Goal: Find specific page/section: Find specific page/section

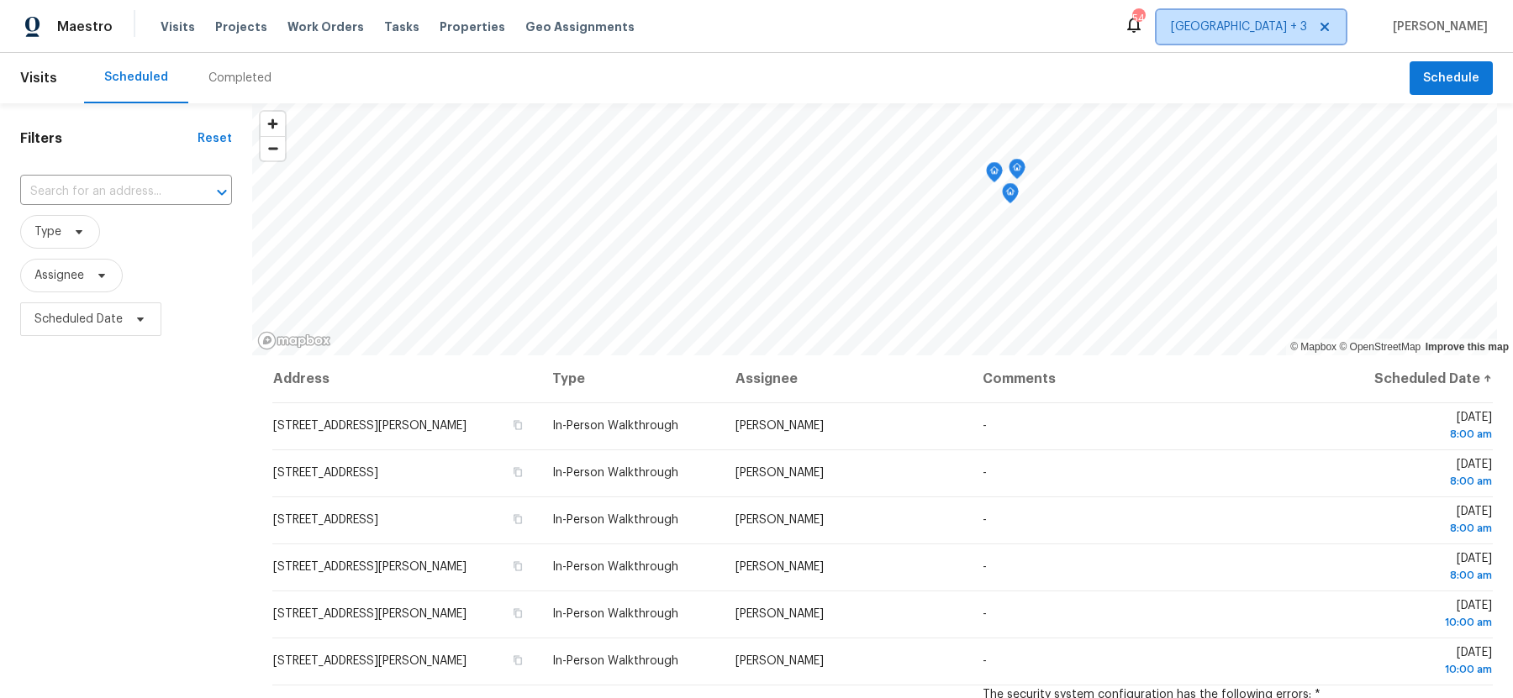
click at [1269, 29] on span "Jacksonville + 3" at bounding box center [1239, 26] width 136 height 17
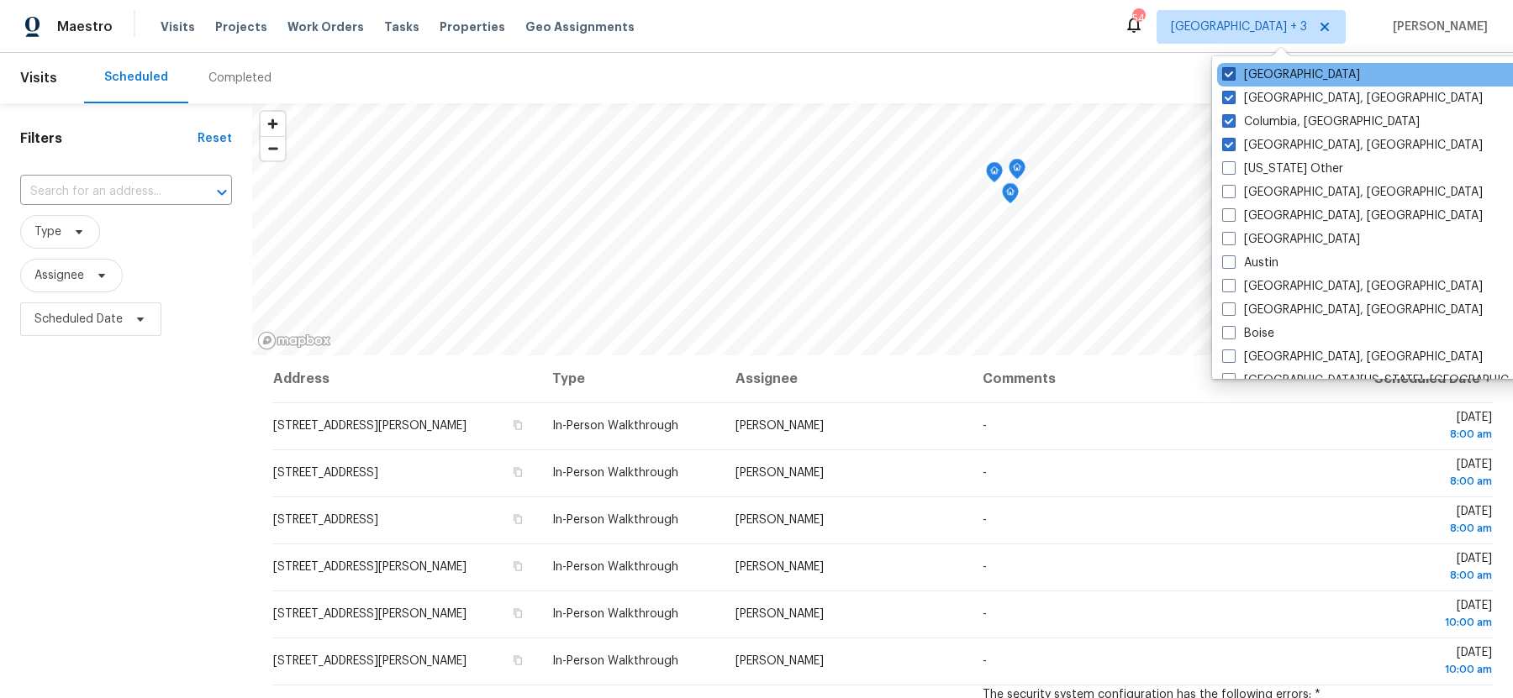
click at [1230, 68] on span at bounding box center [1228, 73] width 13 height 13
click at [1230, 68] on input "[GEOGRAPHIC_DATA]" at bounding box center [1227, 71] width 11 height 11
checkbox input "false"
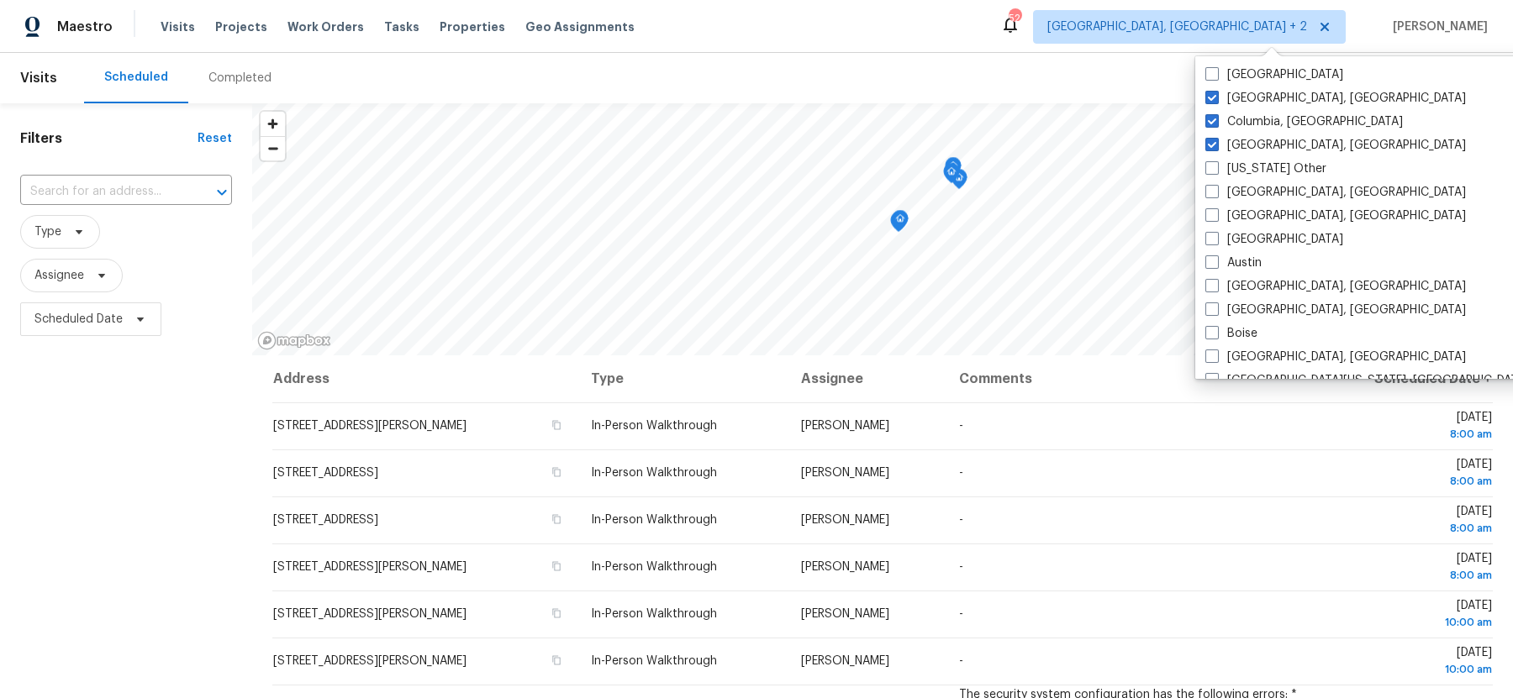
click at [196, 429] on div "Filters Reset ​ Type Assignee Scheduled Date" at bounding box center [126, 508] width 252 height 811
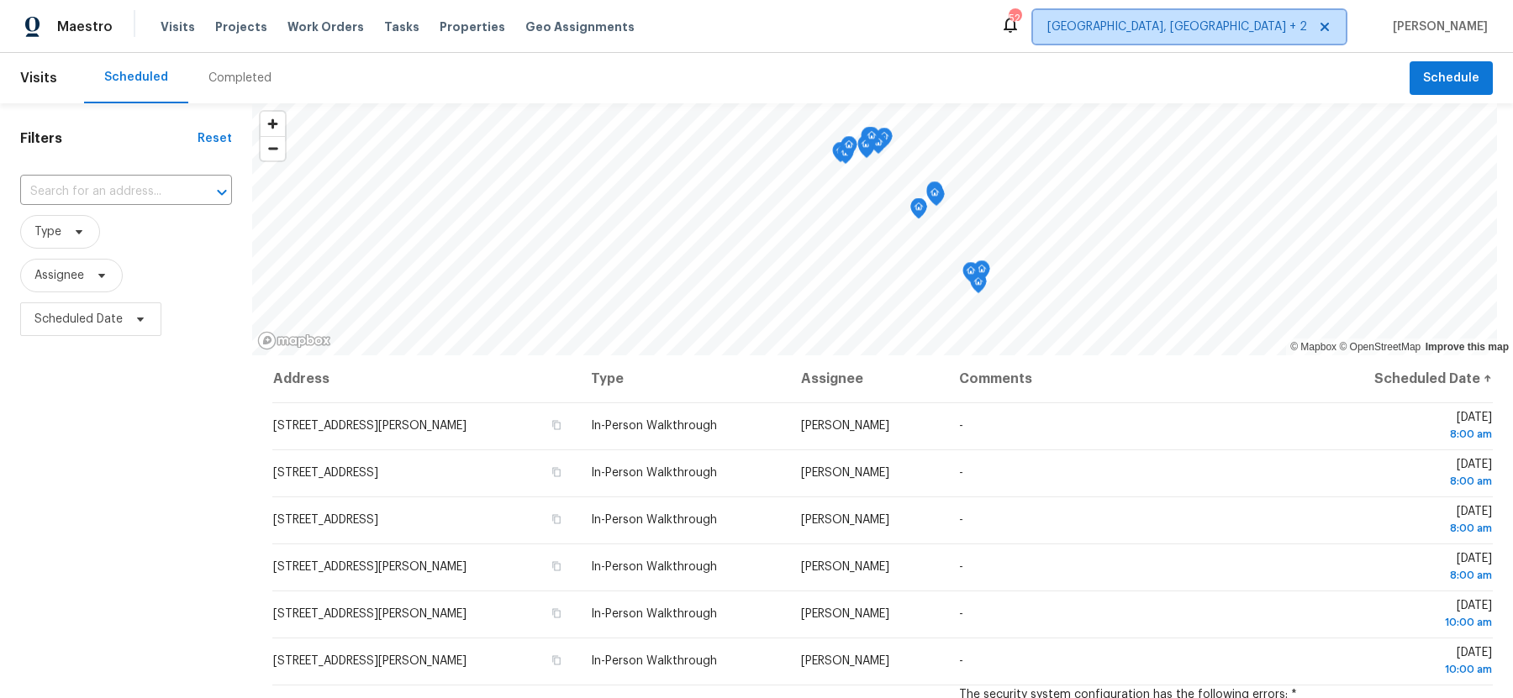
click at [1240, 32] on span "Charleston, SC + 2" at bounding box center [1177, 26] width 260 height 17
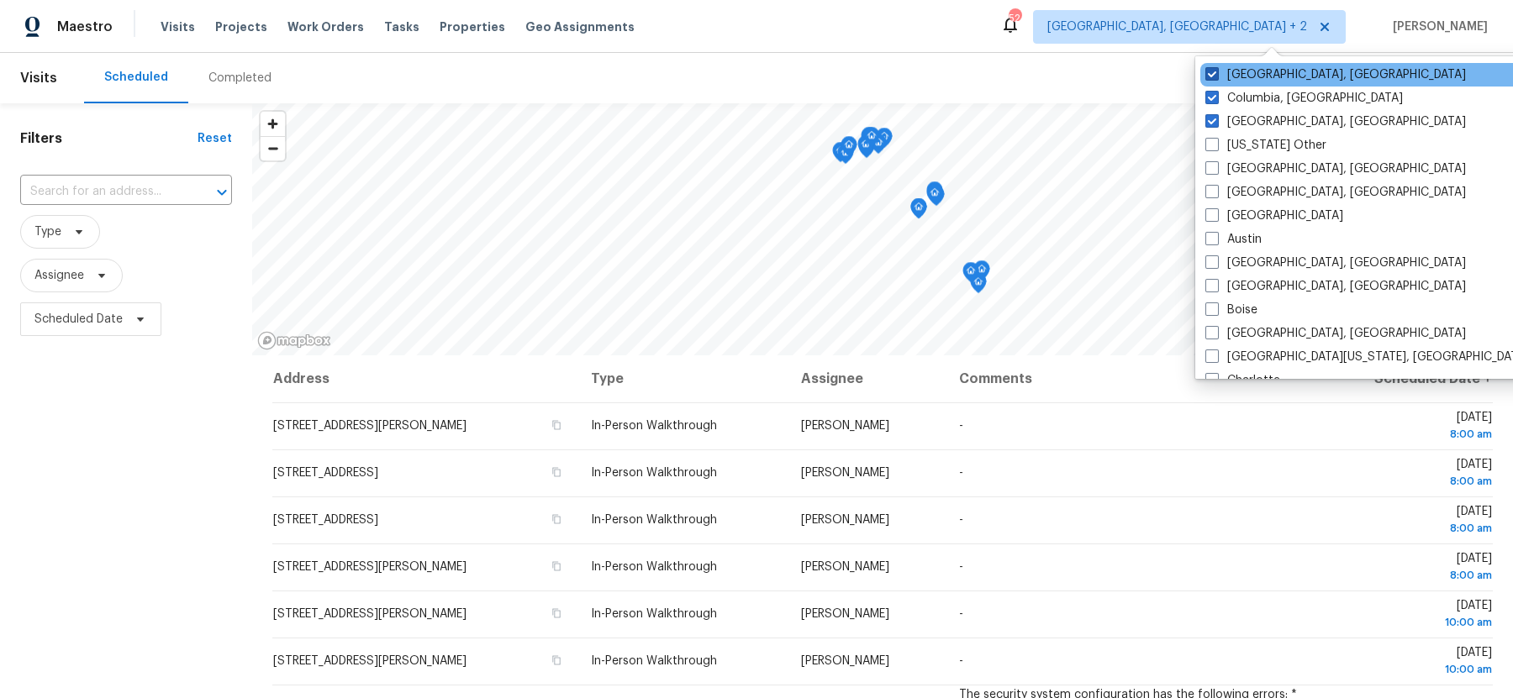
click at [1211, 75] on span at bounding box center [1211, 73] width 13 height 13
click at [1211, 75] on input "[GEOGRAPHIC_DATA], [GEOGRAPHIC_DATA]" at bounding box center [1210, 71] width 11 height 11
checkbox input "false"
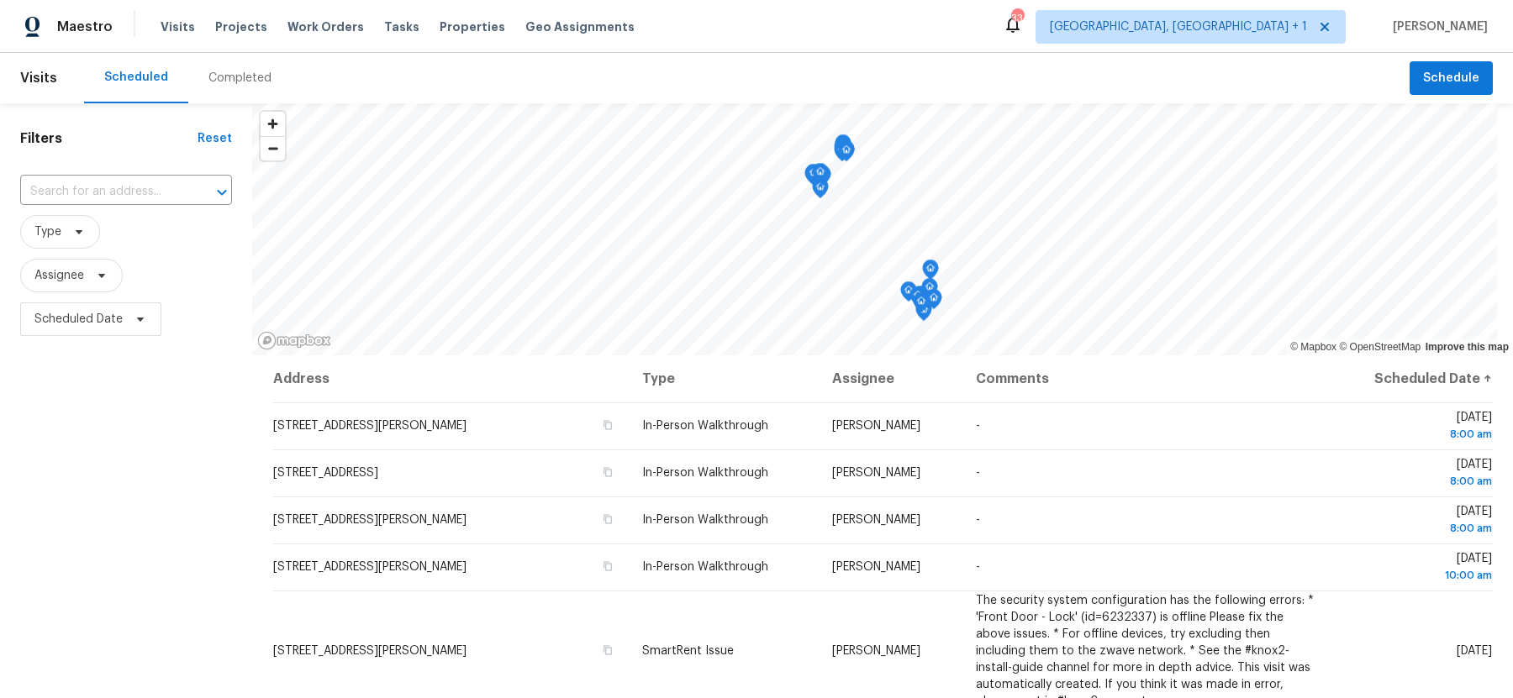
click at [193, 498] on div "Filters Reset ​ Type Assignee Scheduled Date" at bounding box center [126, 508] width 252 height 811
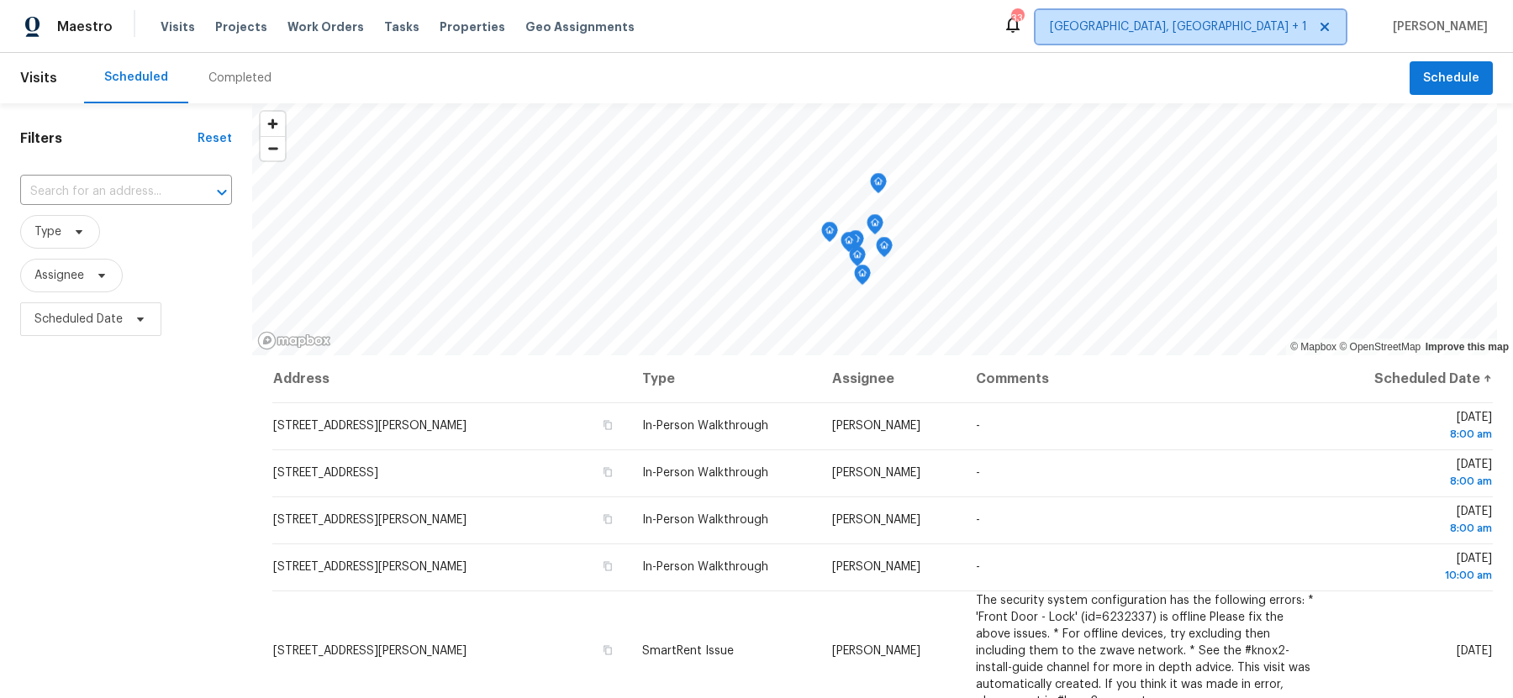
click at [1249, 36] on span "Charleston, SC + 1" at bounding box center [1190, 27] width 310 height 34
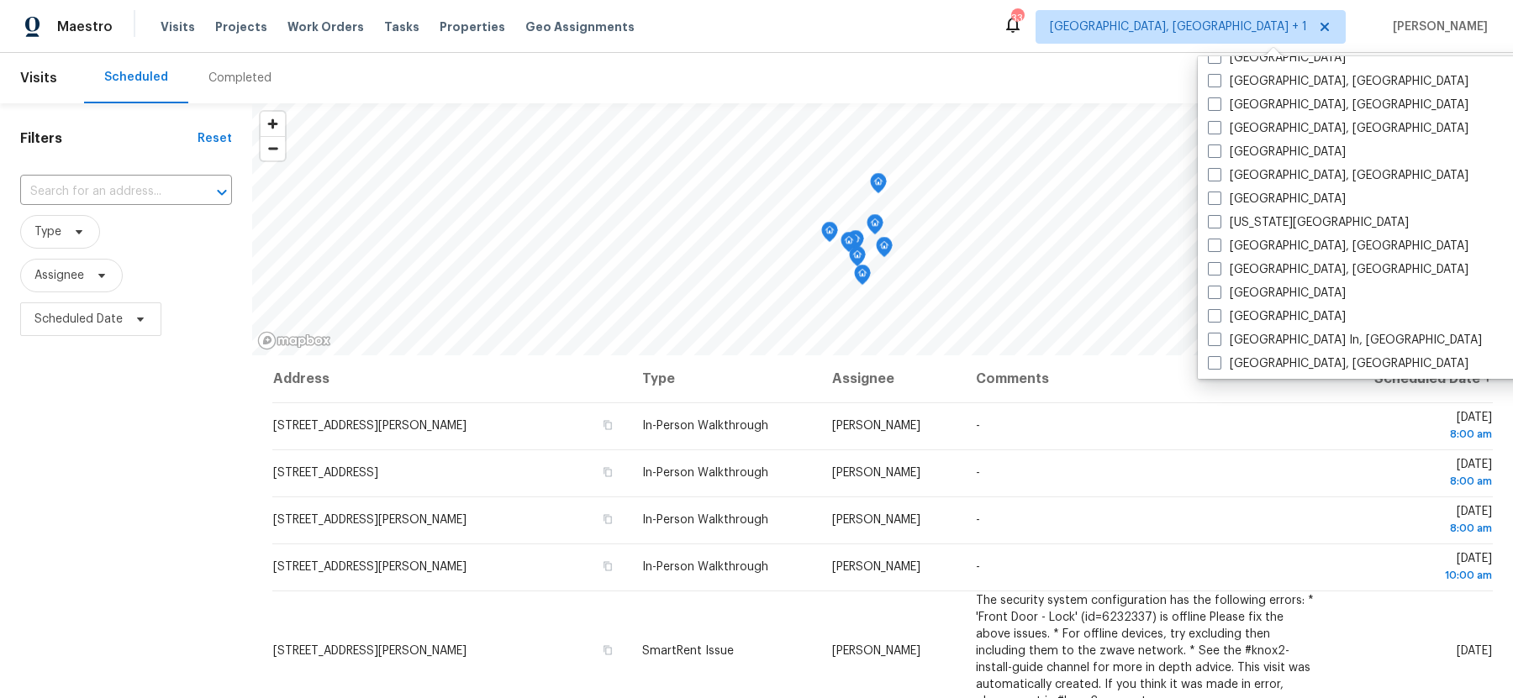
scroll to position [519, 0]
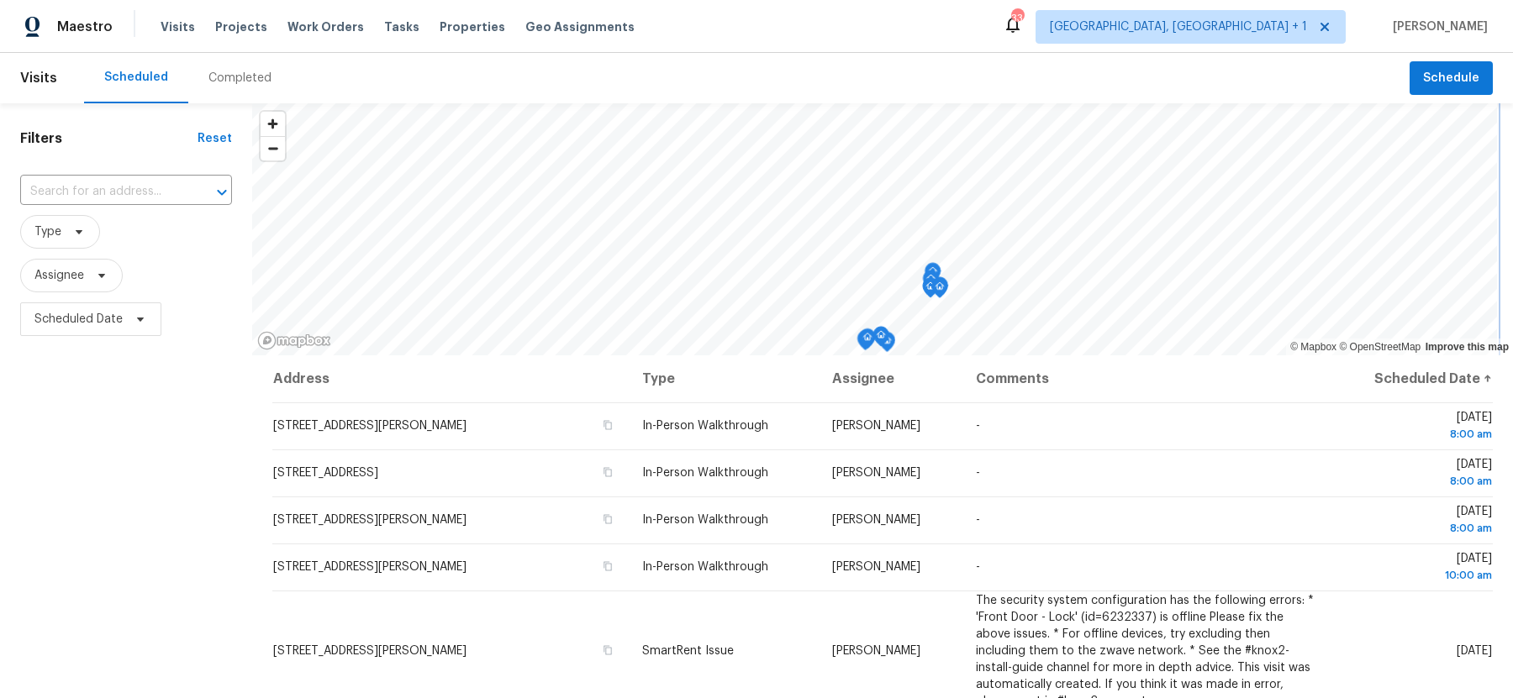
click at [1043, 364] on div "© Mapbox © OpenStreetMap Improve this map Address Type Assignee Comments Schedu…" at bounding box center [882, 508] width 1261 height 811
click at [861, 96] on div "Visits Scheduled Completed Schedule Filters Reset ​ Type Assignee Scheduled Dat…" at bounding box center [756, 375] width 1513 height 645
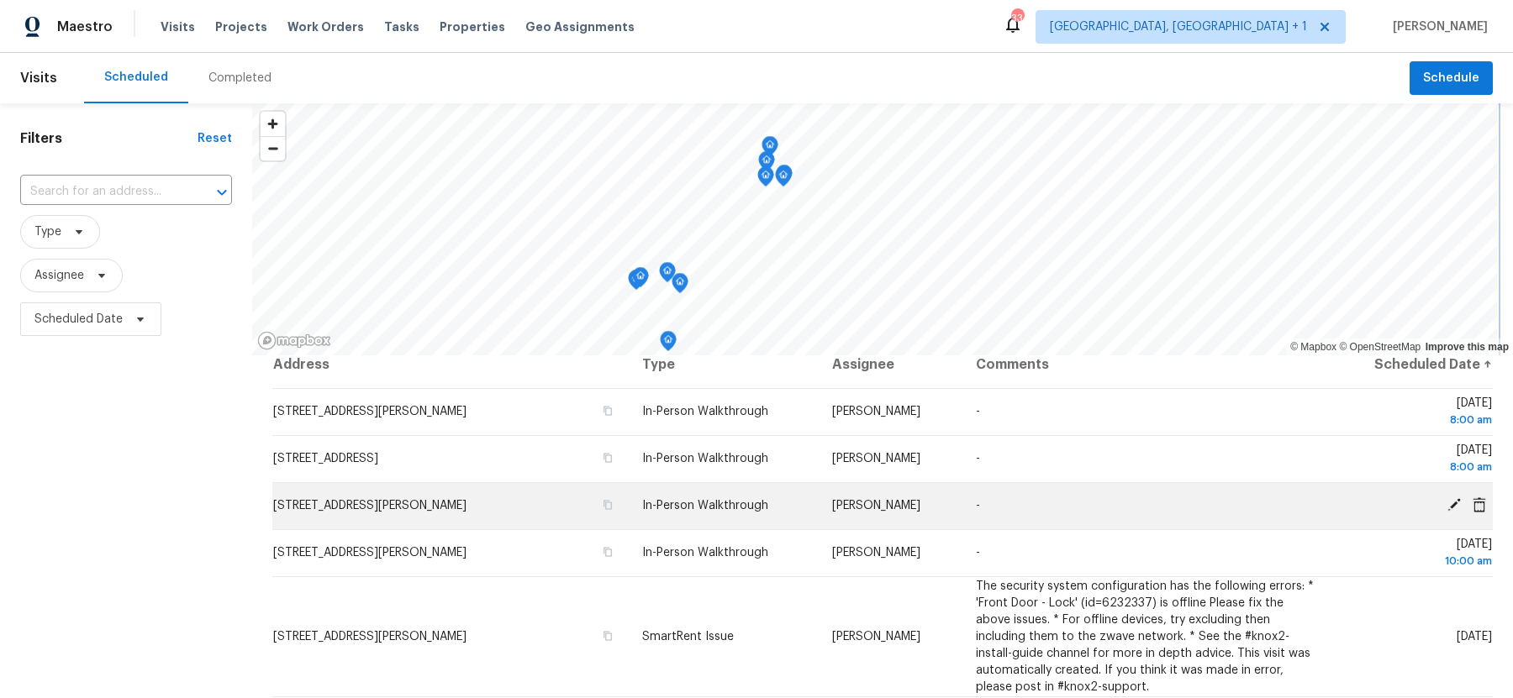
scroll to position [0, 0]
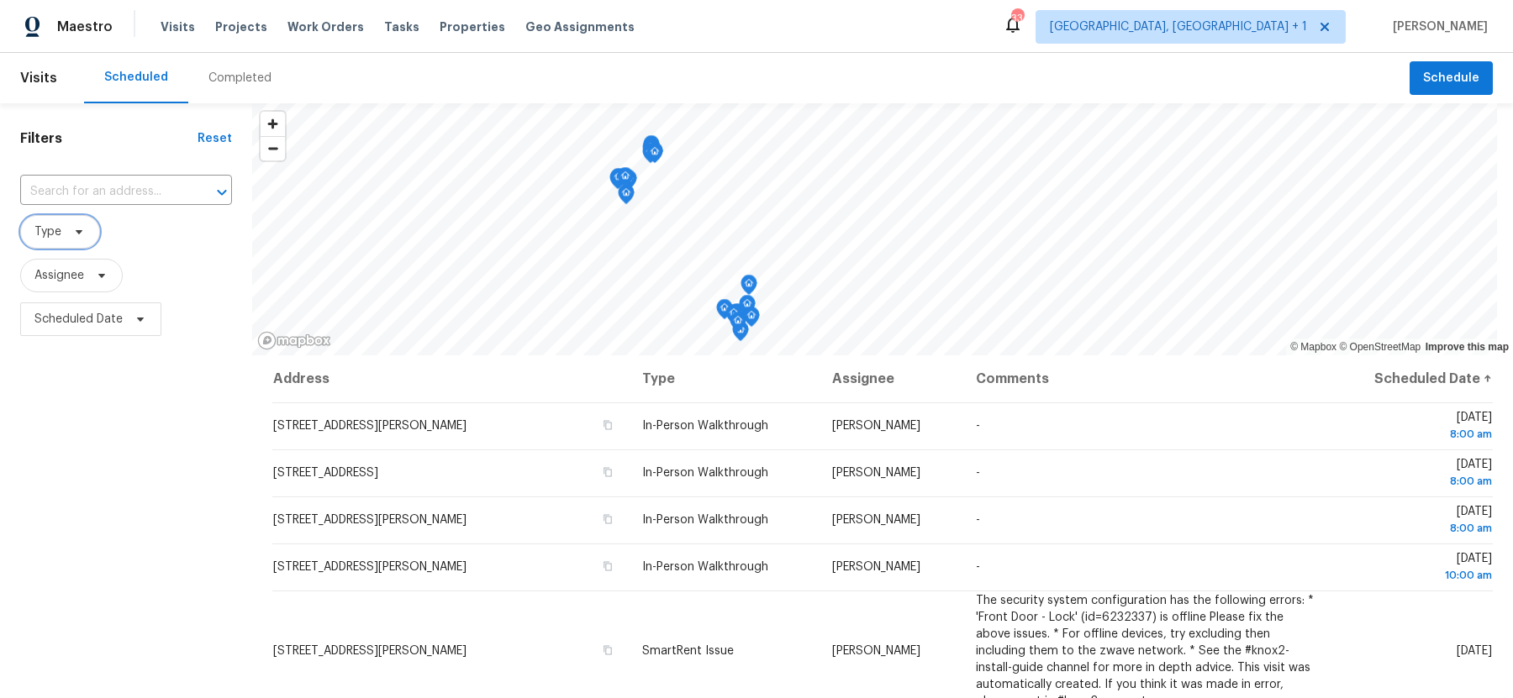
click at [76, 234] on icon at bounding box center [78, 231] width 13 height 13
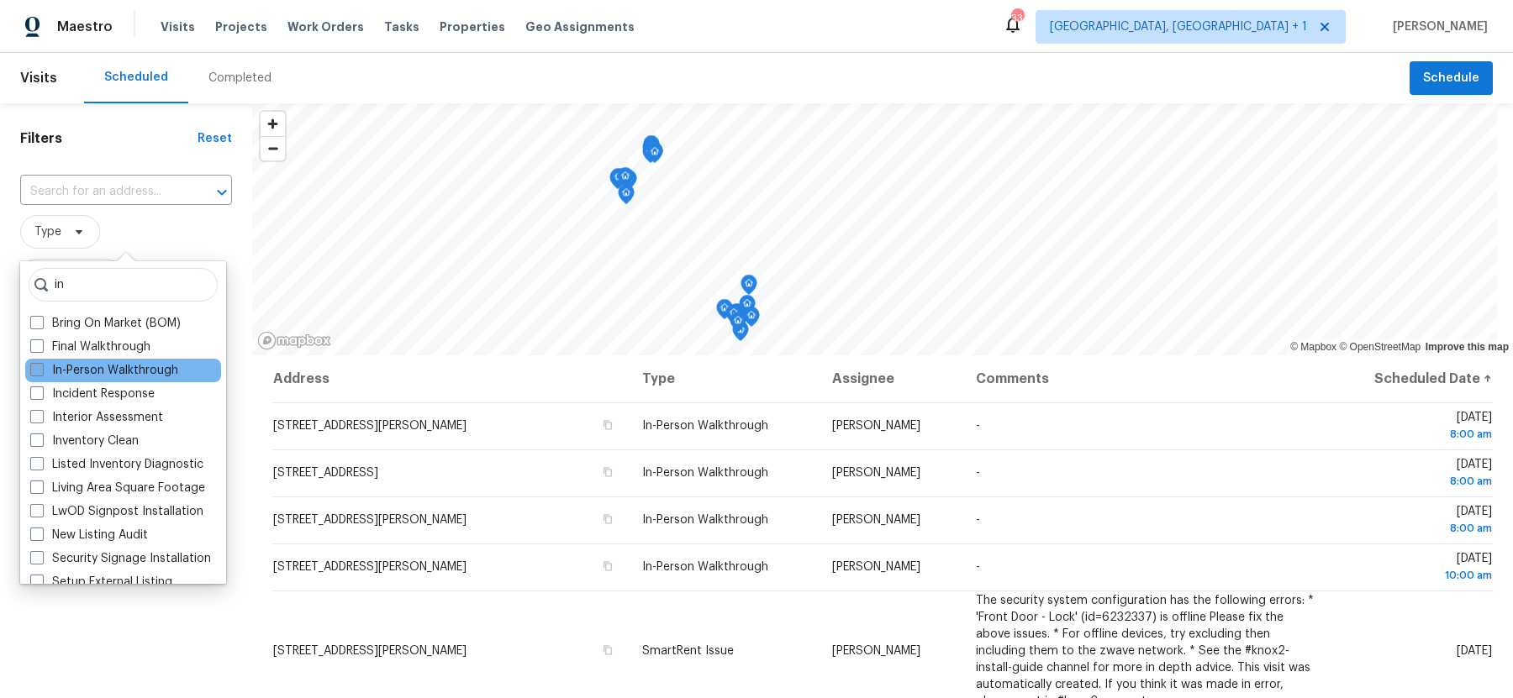
type input "in"
click at [39, 365] on span at bounding box center [36, 369] width 13 height 13
click at [39, 365] on input "In-Person Walkthrough" at bounding box center [35, 367] width 11 height 11
checkbox input "true"
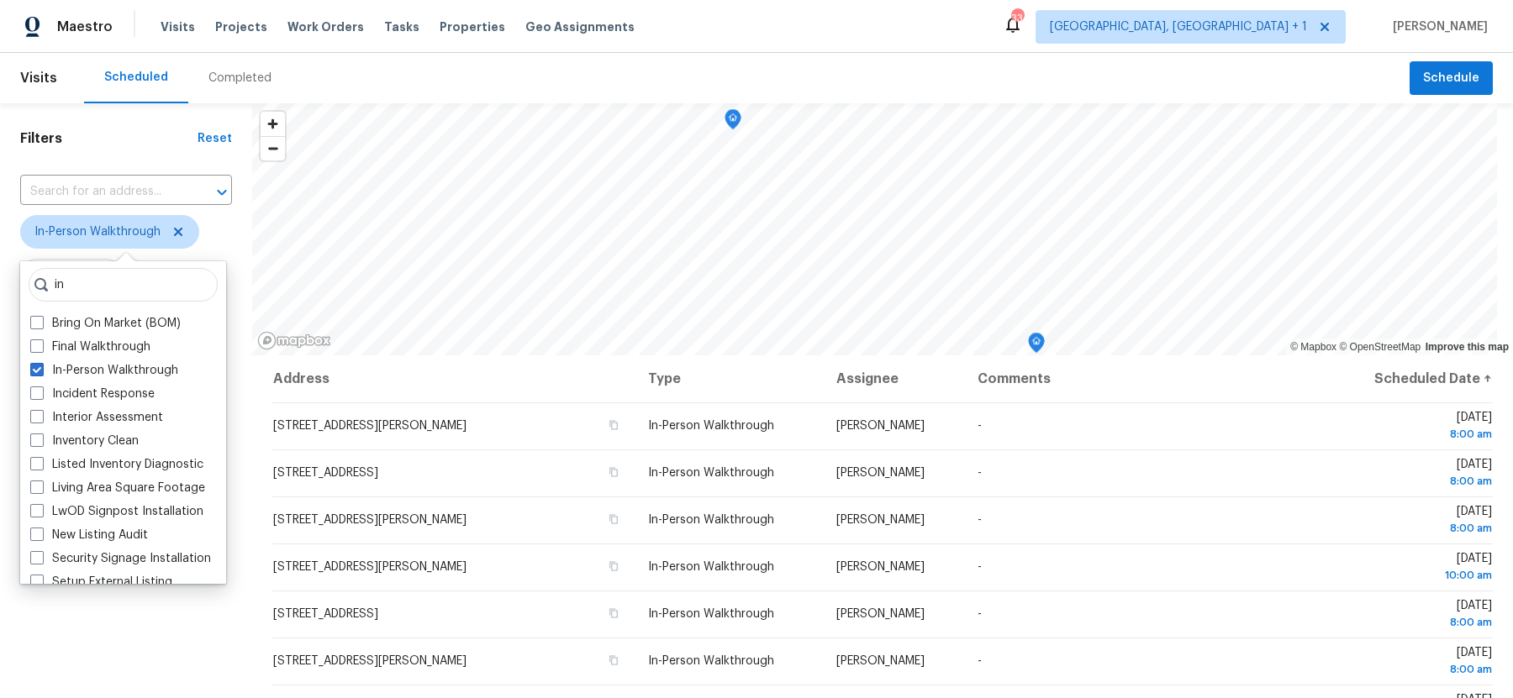
click at [76, 622] on div "Filters Reset ​ In-Person Walkthrough Assignee Scheduled Date" at bounding box center [126, 508] width 252 height 811
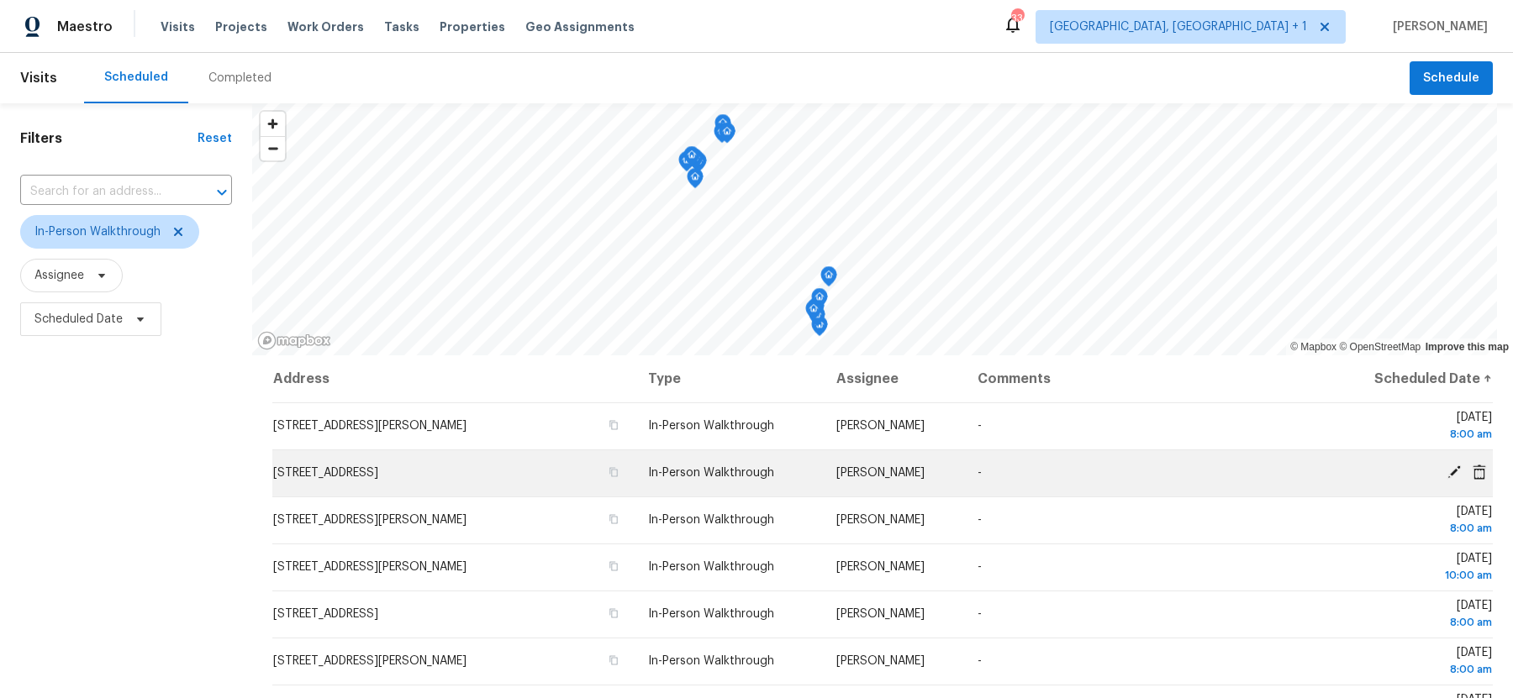
scroll to position [2, 0]
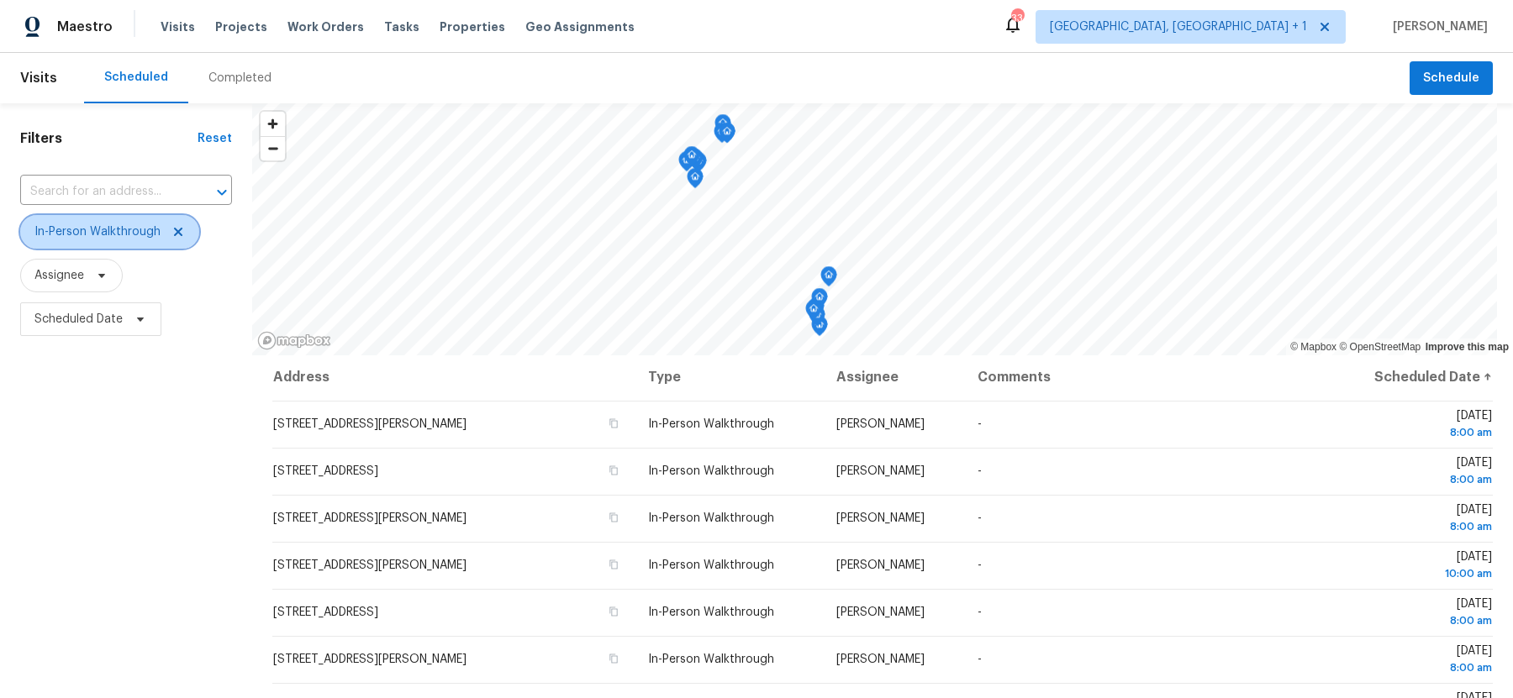
click at [110, 237] on span "In-Person Walkthrough" at bounding box center [97, 232] width 126 height 17
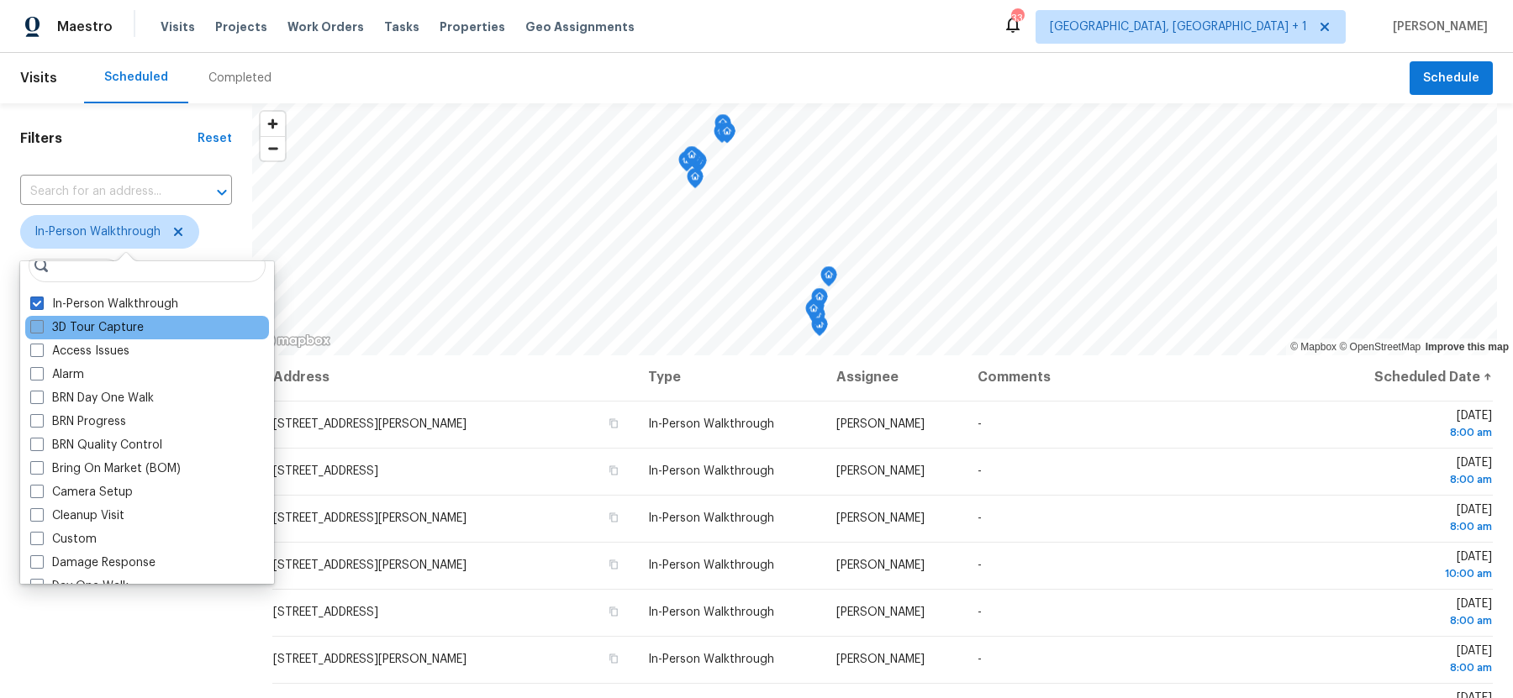
scroll to position [0, 0]
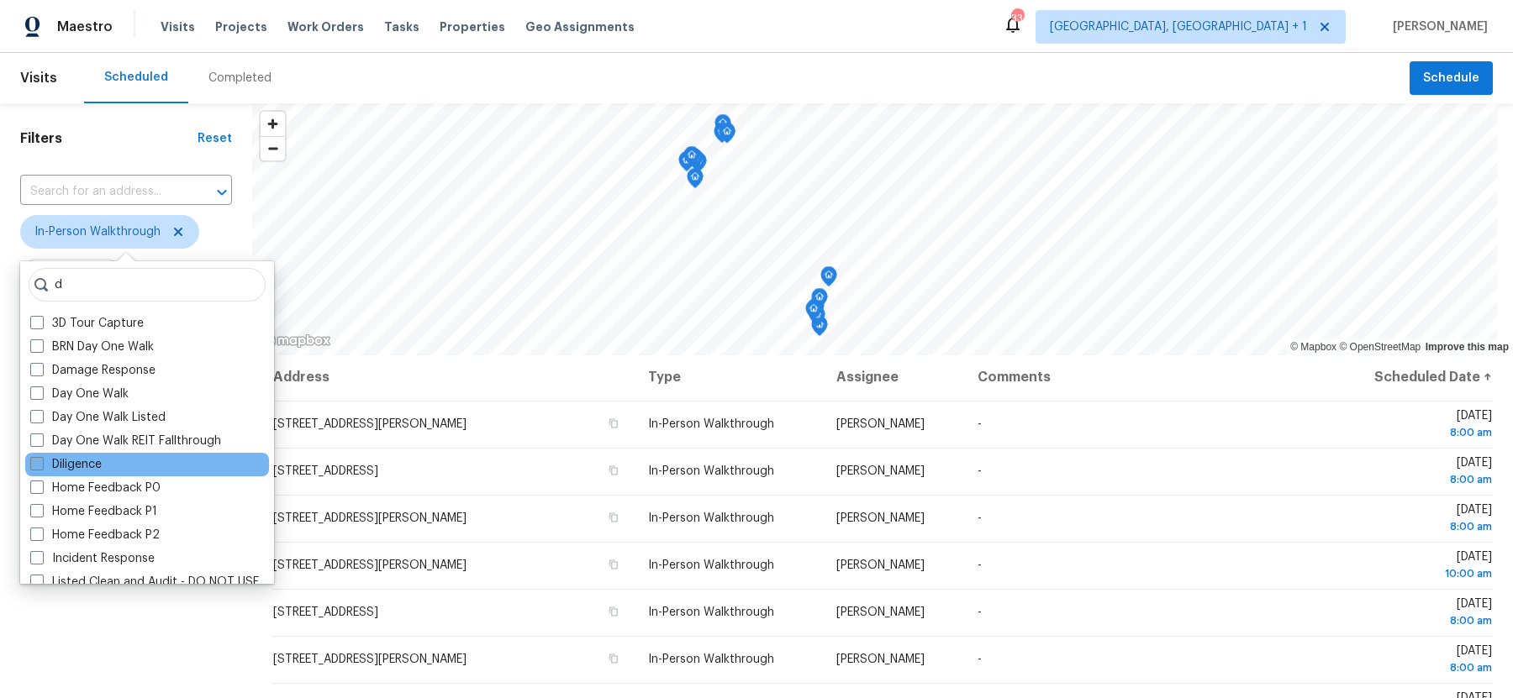
type input "d"
click at [35, 466] on span at bounding box center [36, 463] width 13 height 13
click at [35, 466] on input "Diligence" at bounding box center [35, 461] width 11 height 11
checkbox input "true"
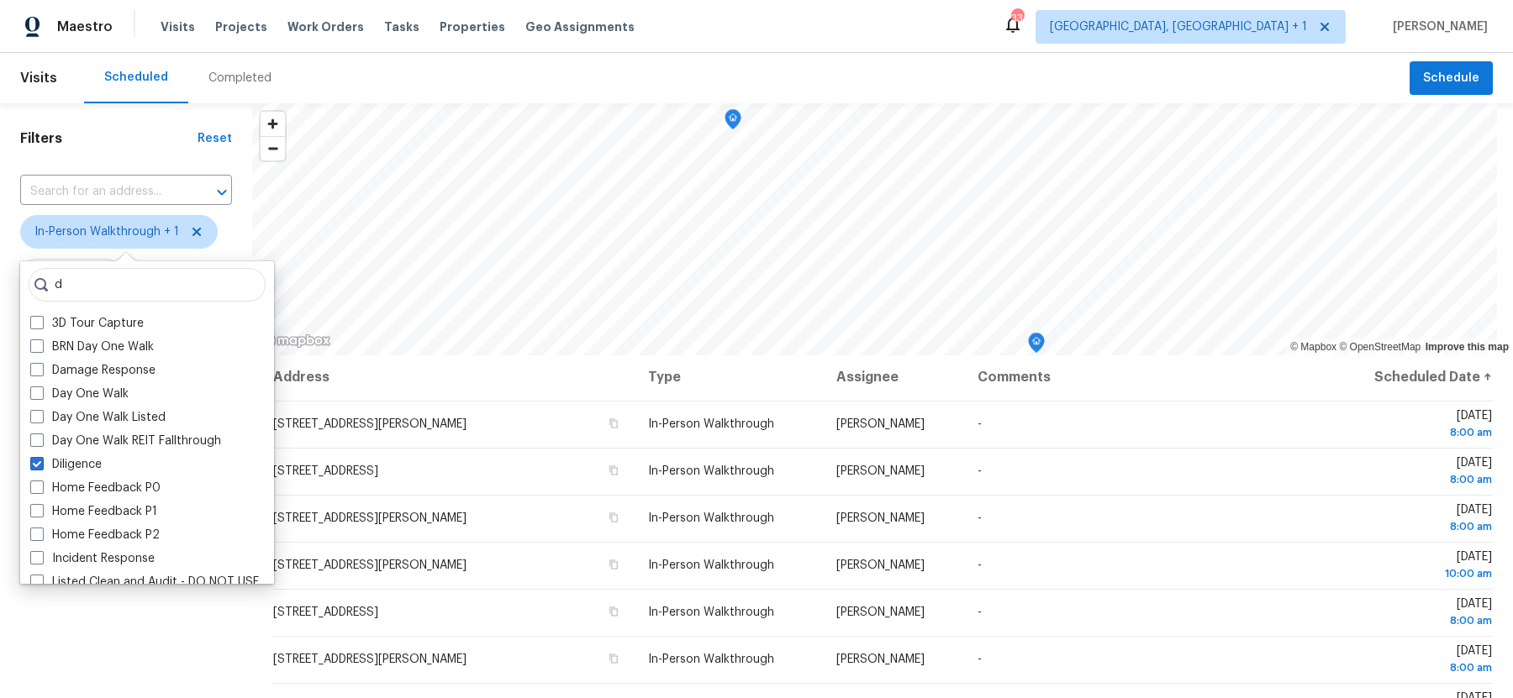
click at [94, 621] on div "Filters Reset ​ In-Person Walkthrough + 1 Assignee Scheduled Date" at bounding box center [126, 508] width 252 height 811
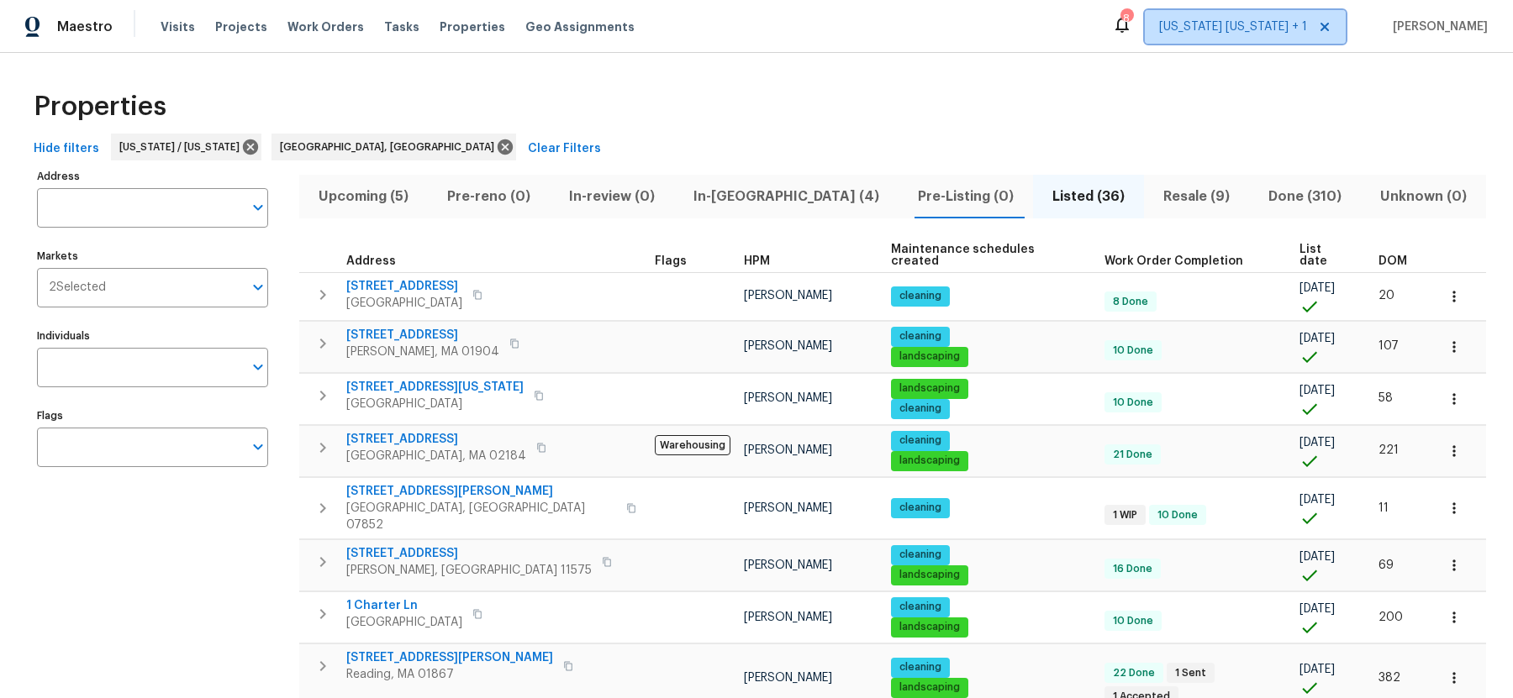
click at [1221, 19] on span "[US_STATE] [US_STATE] + 1" at bounding box center [1233, 26] width 148 height 17
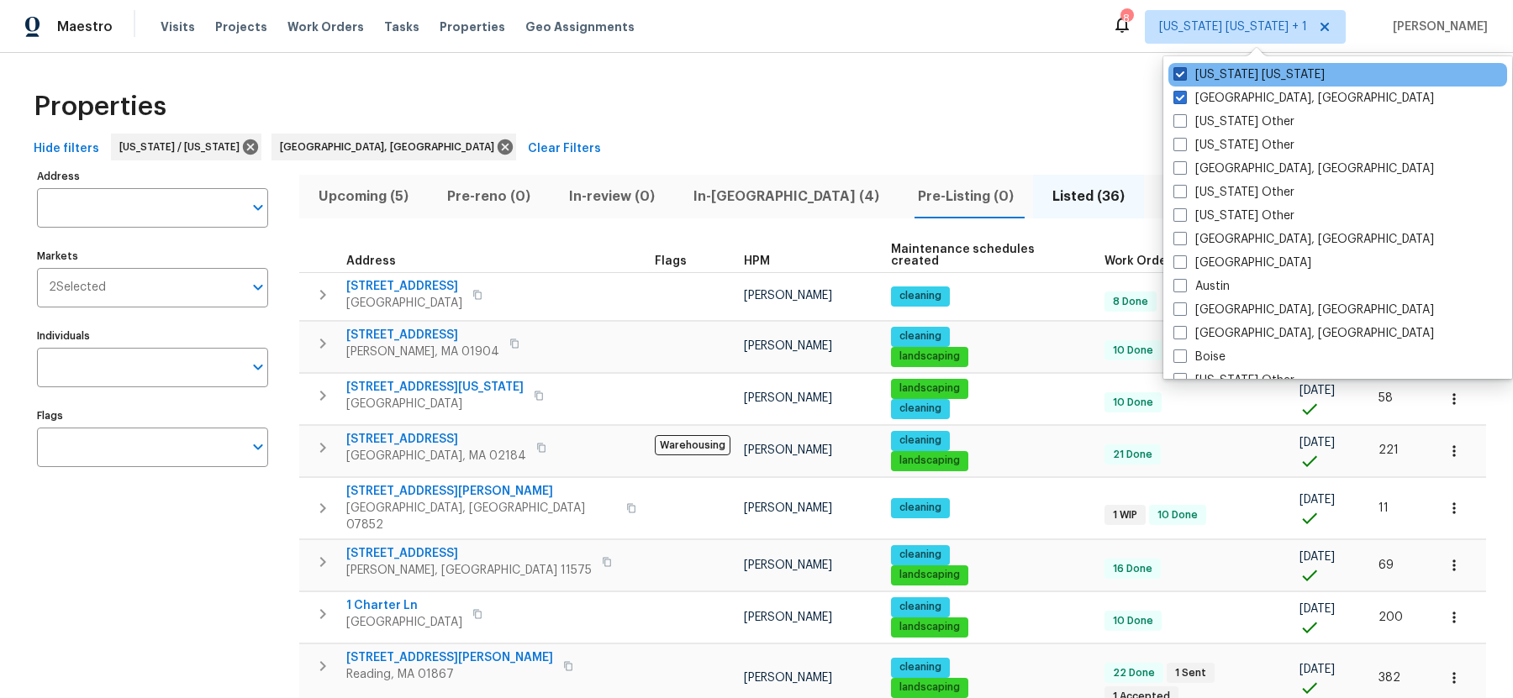
click at [1177, 75] on span at bounding box center [1179, 73] width 13 height 13
click at [1177, 75] on input "[US_STATE] [US_STATE]" at bounding box center [1178, 71] width 11 height 11
checkbox input "false"
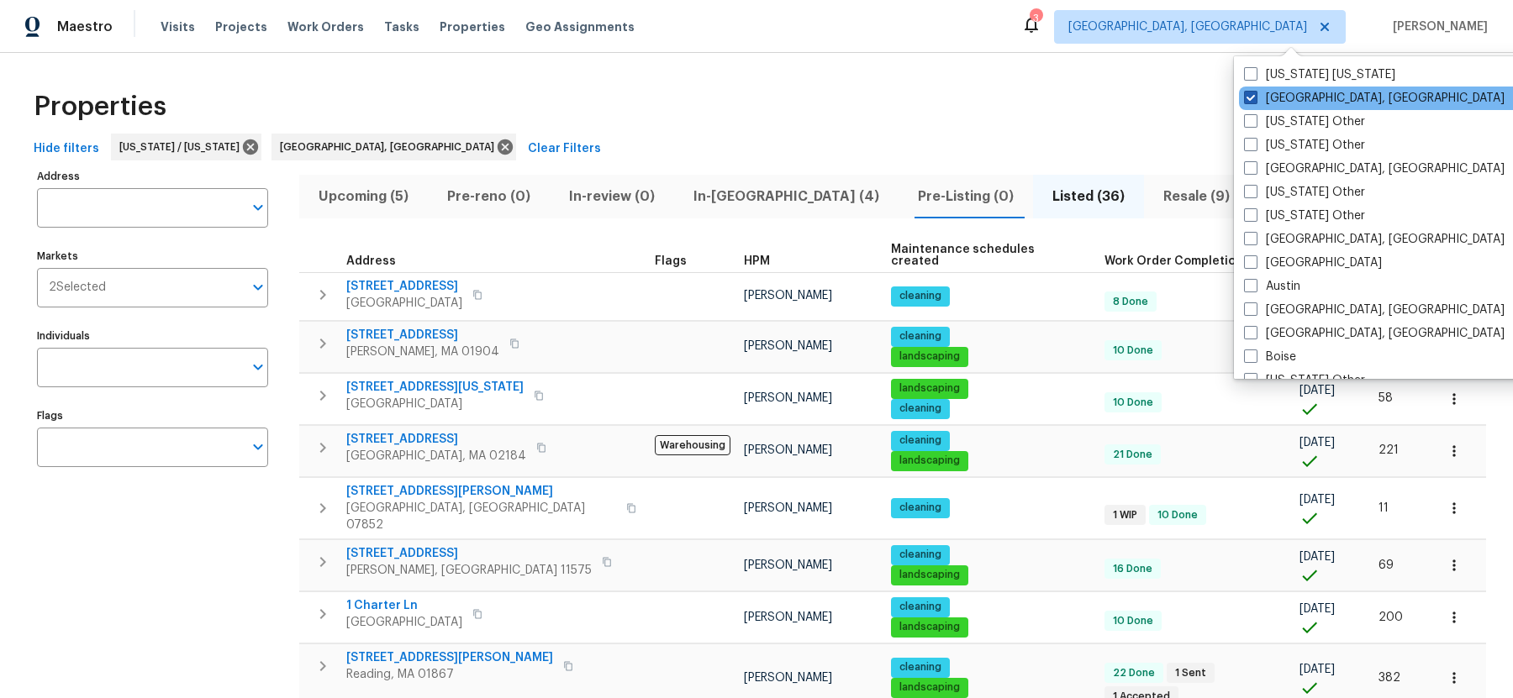
click at [1253, 97] on span at bounding box center [1250, 97] width 13 height 13
click at [1253, 97] on input "[GEOGRAPHIC_DATA], [GEOGRAPHIC_DATA]" at bounding box center [1249, 95] width 11 height 11
checkbox input "false"
checkbox input "true"
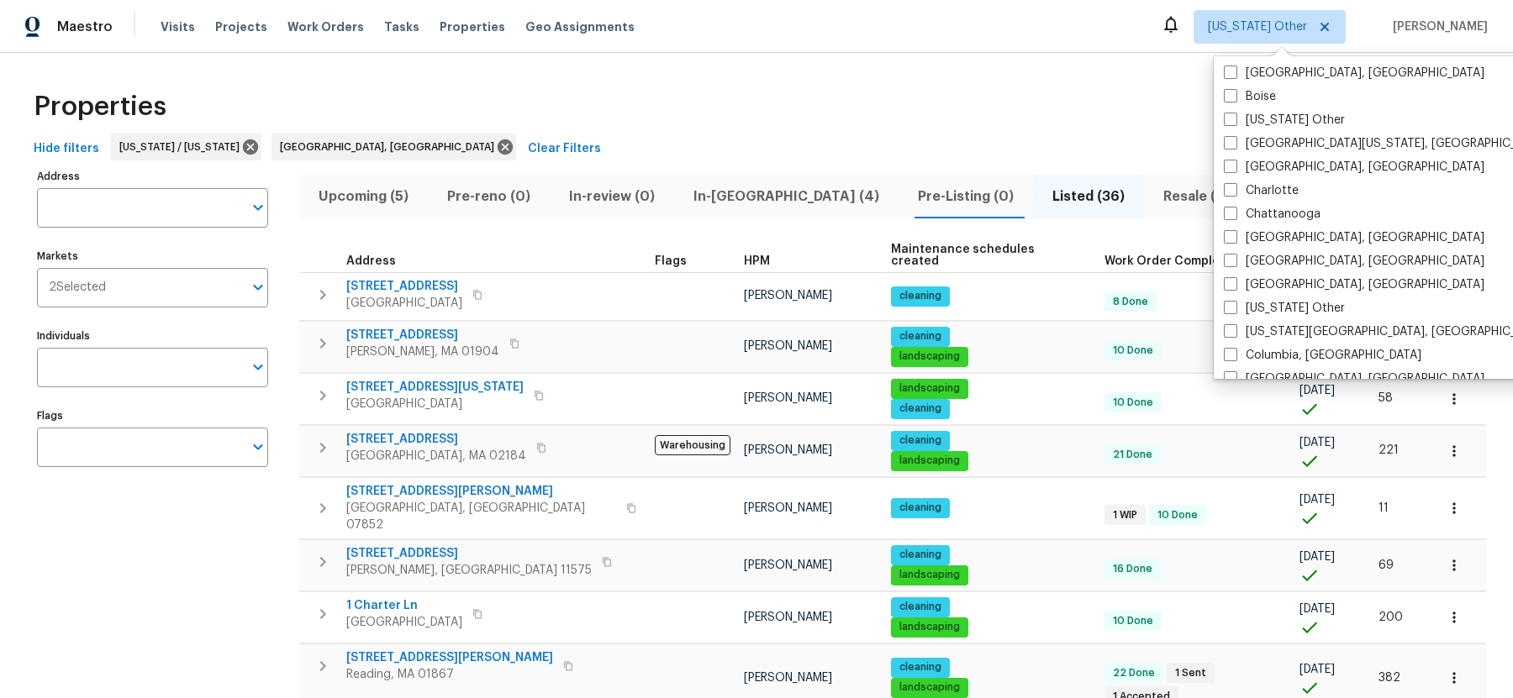
scroll to position [262, 0]
click at [1233, 163] on span at bounding box center [1230, 164] width 13 height 13
click at [1233, 163] on input "[GEOGRAPHIC_DATA], [GEOGRAPHIC_DATA]" at bounding box center [1229, 162] width 11 height 11
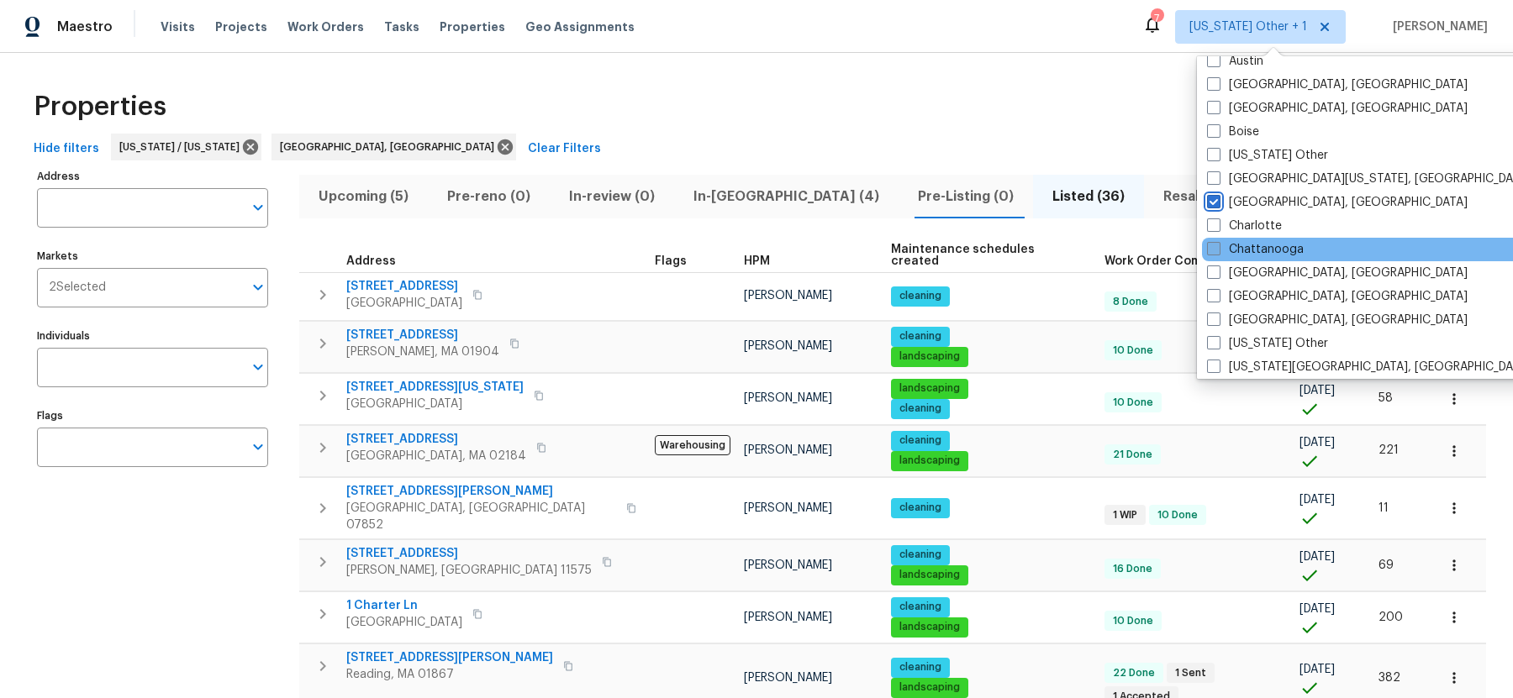
scroll to position [228, 0]
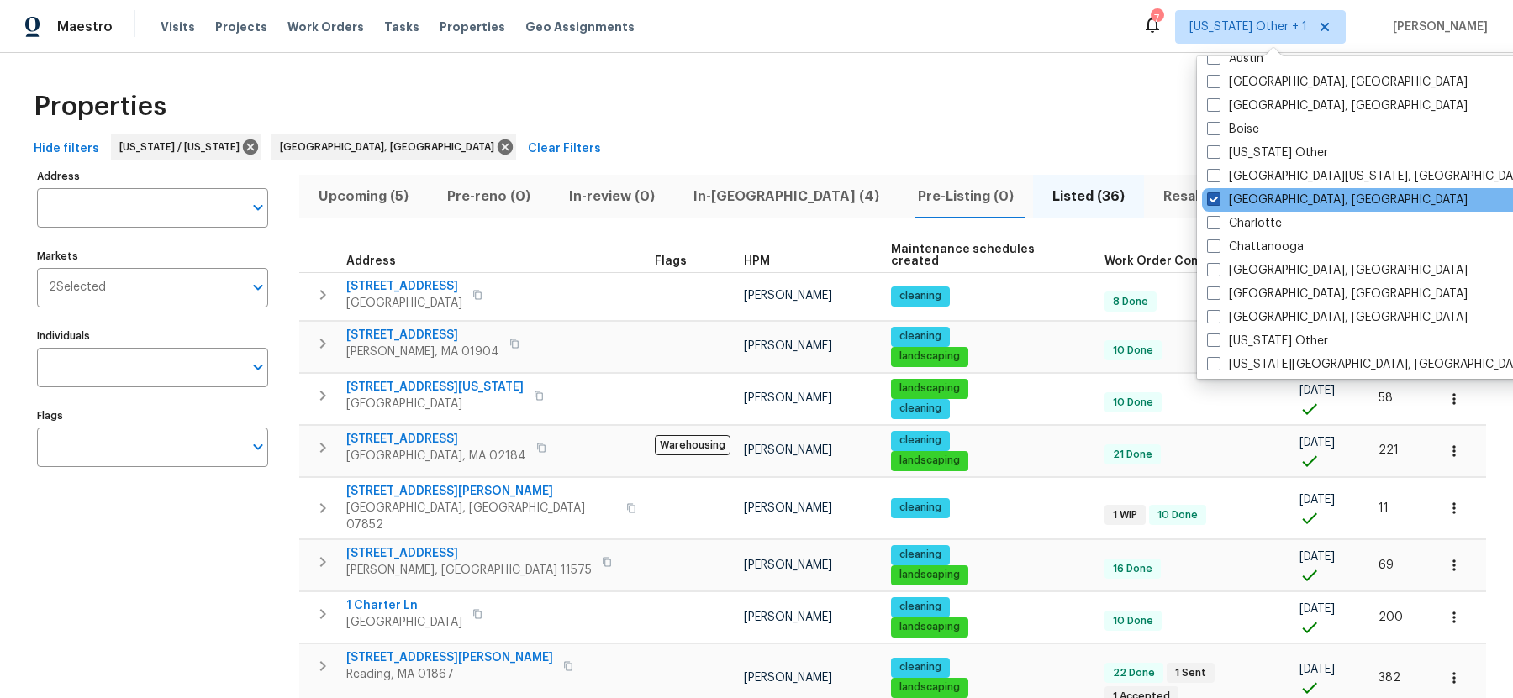
click at [1213, 204] on span at bounding box center [1213, 198] width 13 height 13
click at [1213, 203] on input "[GEOGRAPHIC_DATA], [GEOGRAPHIC_DATA]" at bounding box center [1212, 197] width 11 height 11
checkbox input "false"
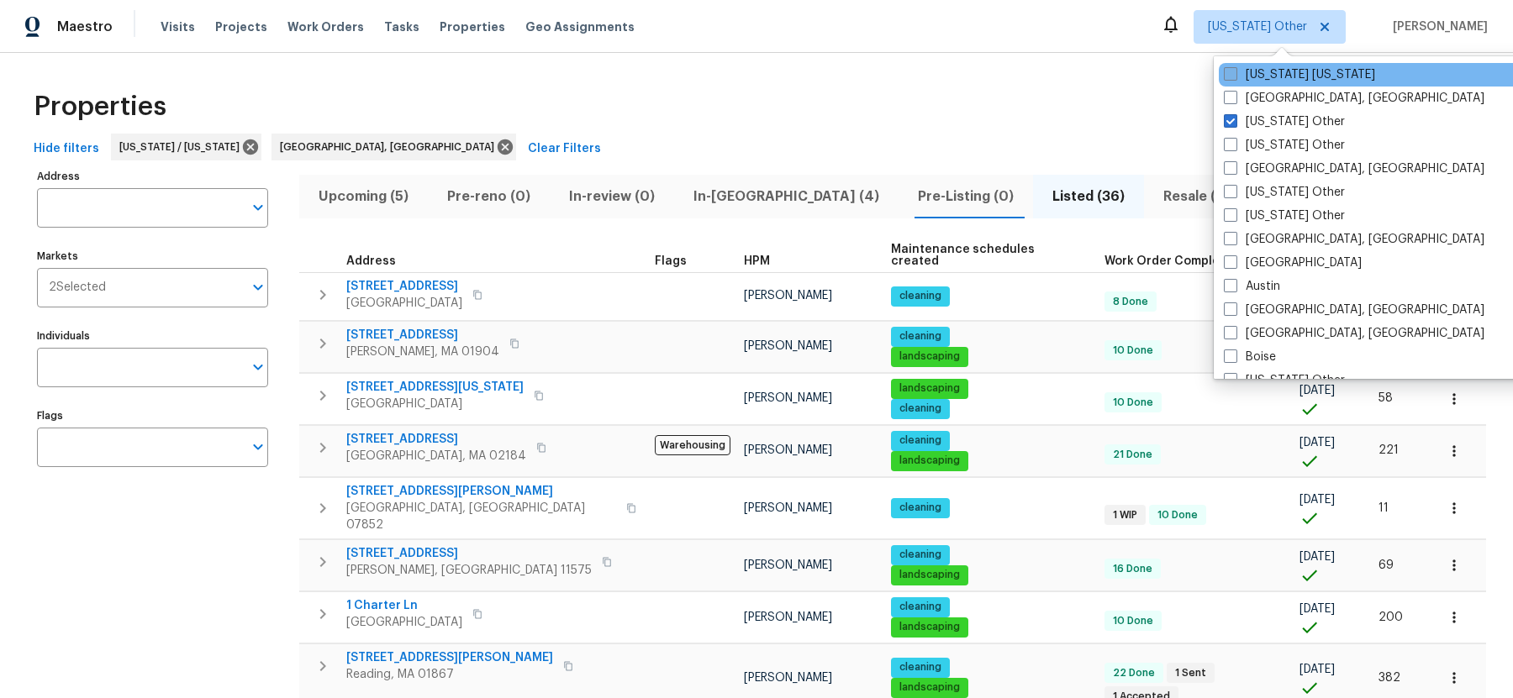
click at [1232, 71] on span at bounding box center [1230, 73] width 13 height 13
click at [1232, 71] on input "[US_STATE] [US_STATE]" at bounding box center [1229, 71] width 11 height 11
checkbox input "true"
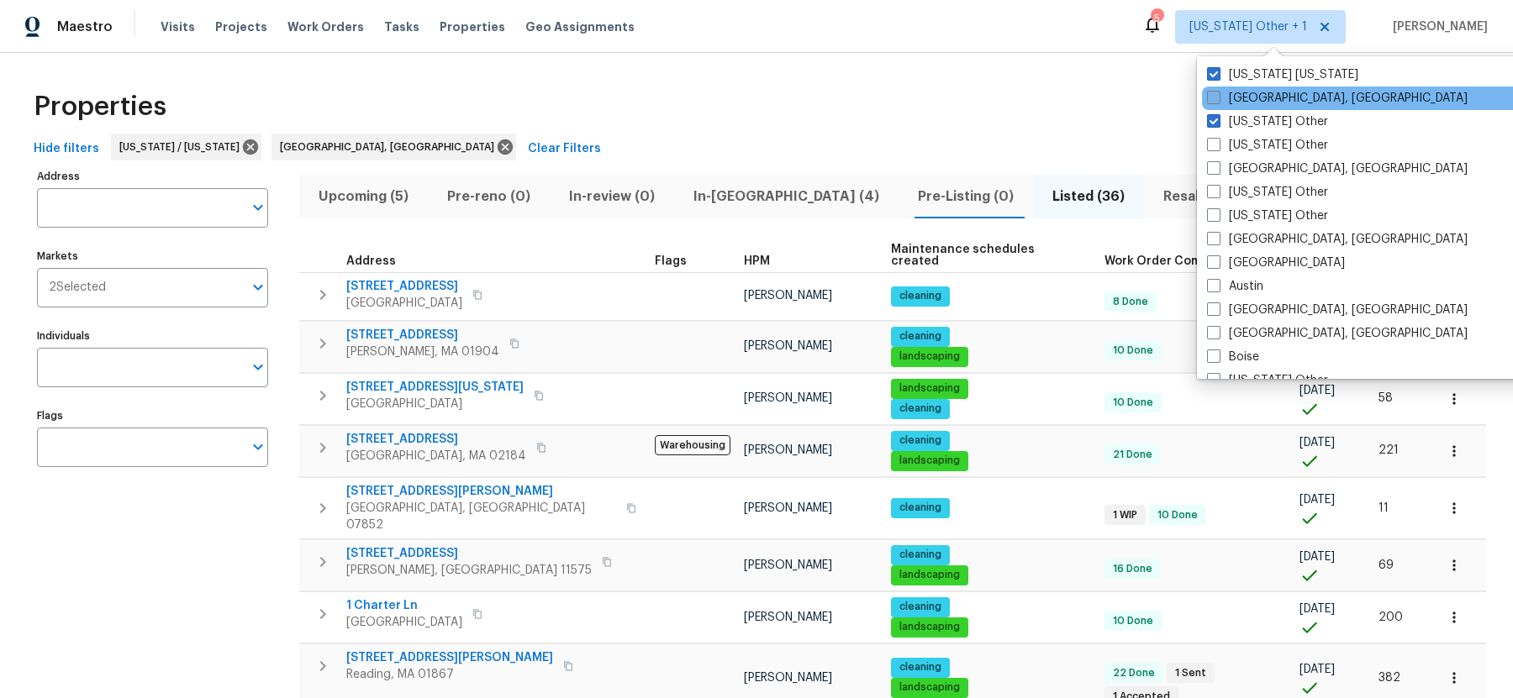
click at [1222, 100] on label "[GEOGRAPHIC_DATA], [GEOGRAPHIC_DATA]" at bounding box center [1337, 98] width 261 height 17
click at [1218, 100] on input "[GEOGRAPHIC_DATA], [GEOGRAPHIC_DATA]" at bounding box center [1212, 95] width 11 height 11
checkbox input "true"
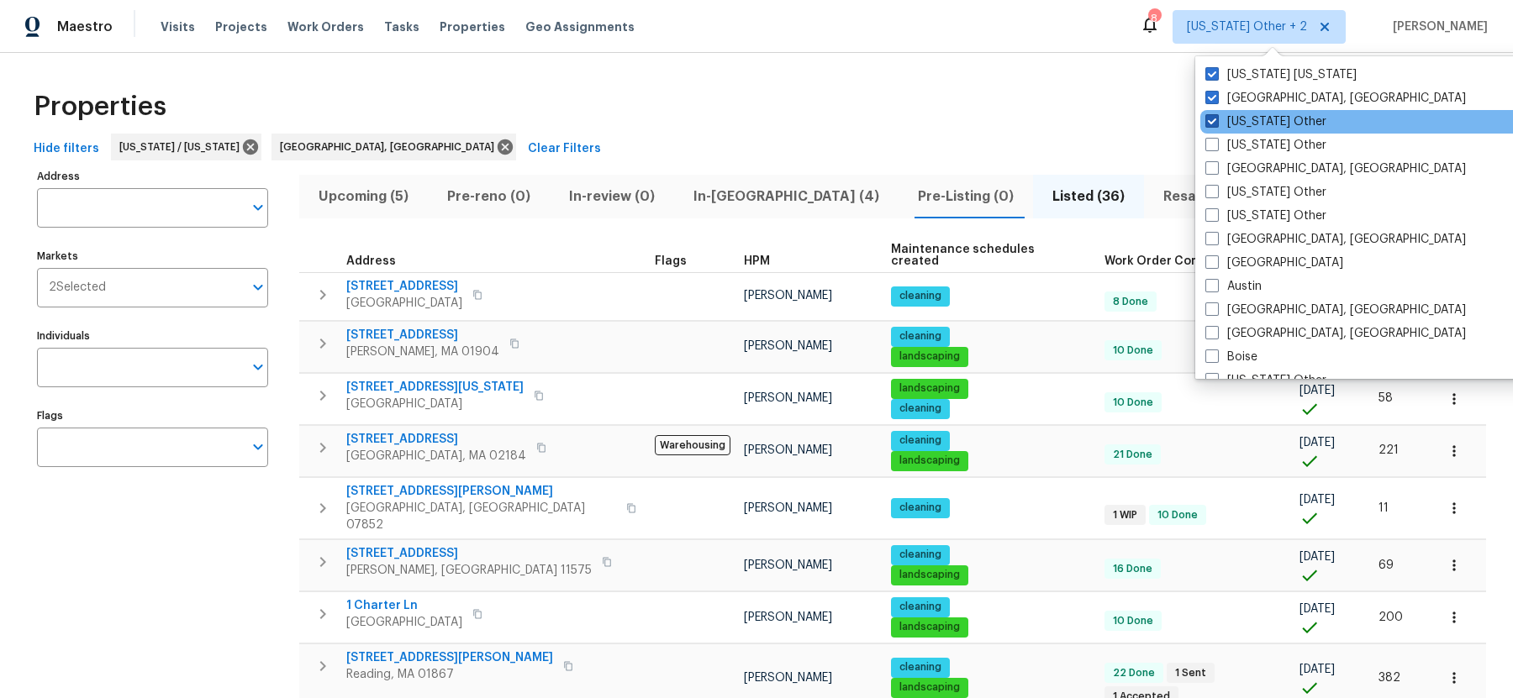
click at [1214, 118] on span at bounding box center [1211, 120] width 13 height 13
click at [1214, 118] on input "[US_STATE] Other" at bounding box center [1210, 118] width 11 height 11
checkbox input "false"
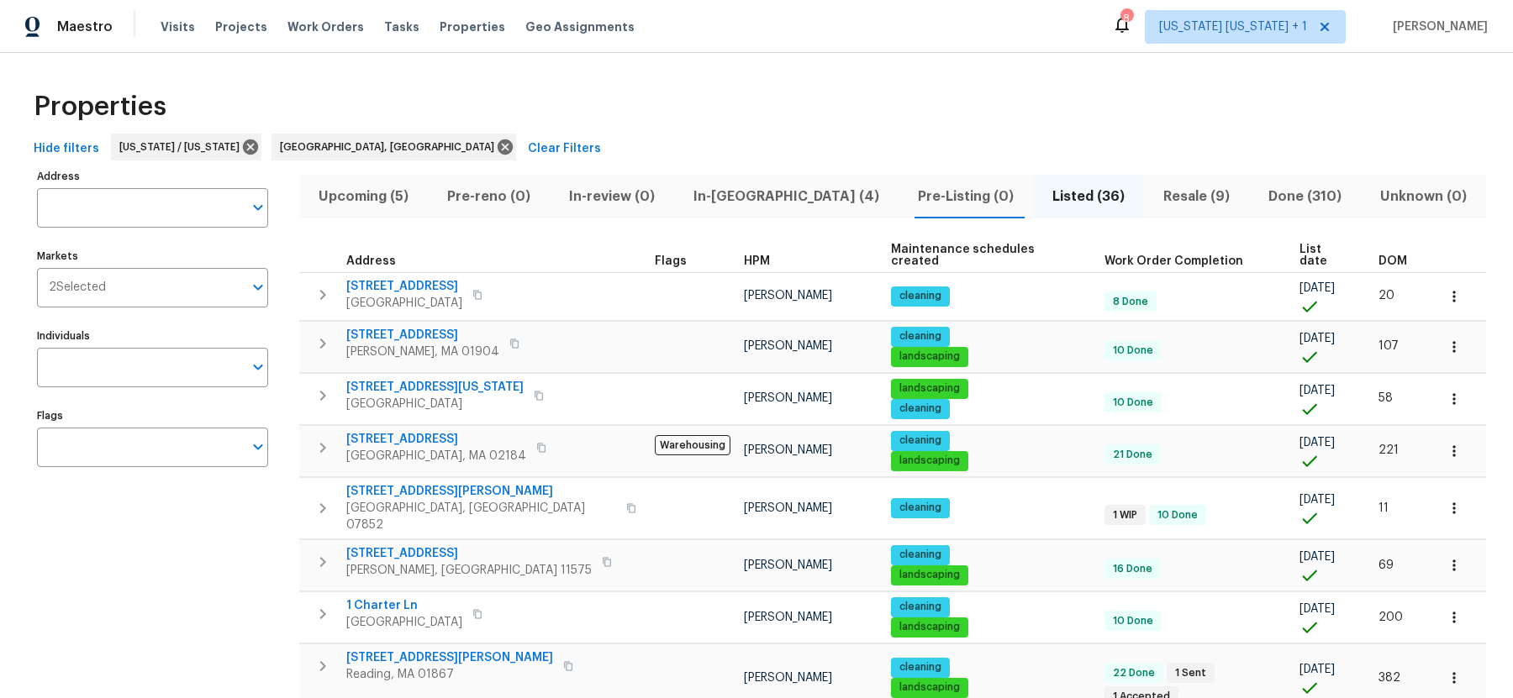
click at [643, 124] on div "Properties" at bounding box center [756, 107] width 1459 height 54
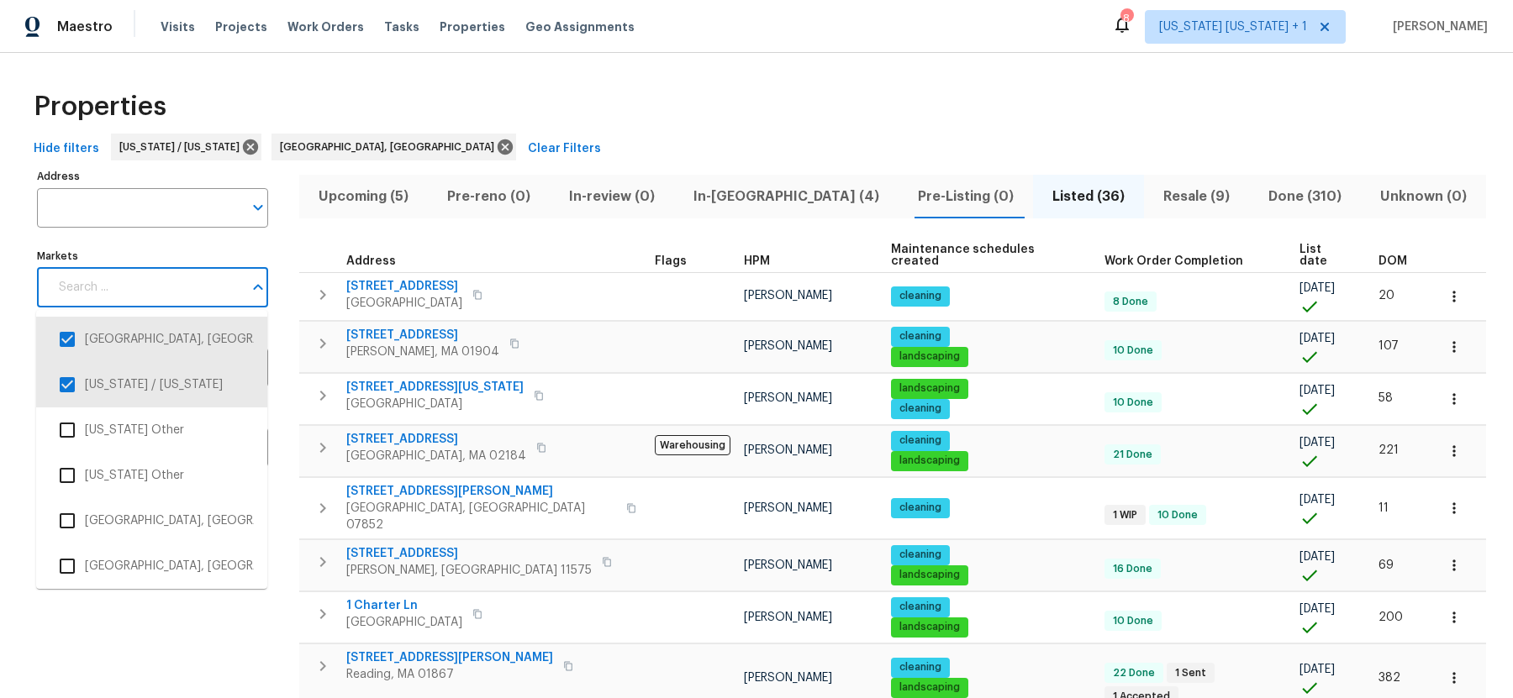
click at [133, 280] on input "Markets" at bounding box center [146, 287] width 194 height 39
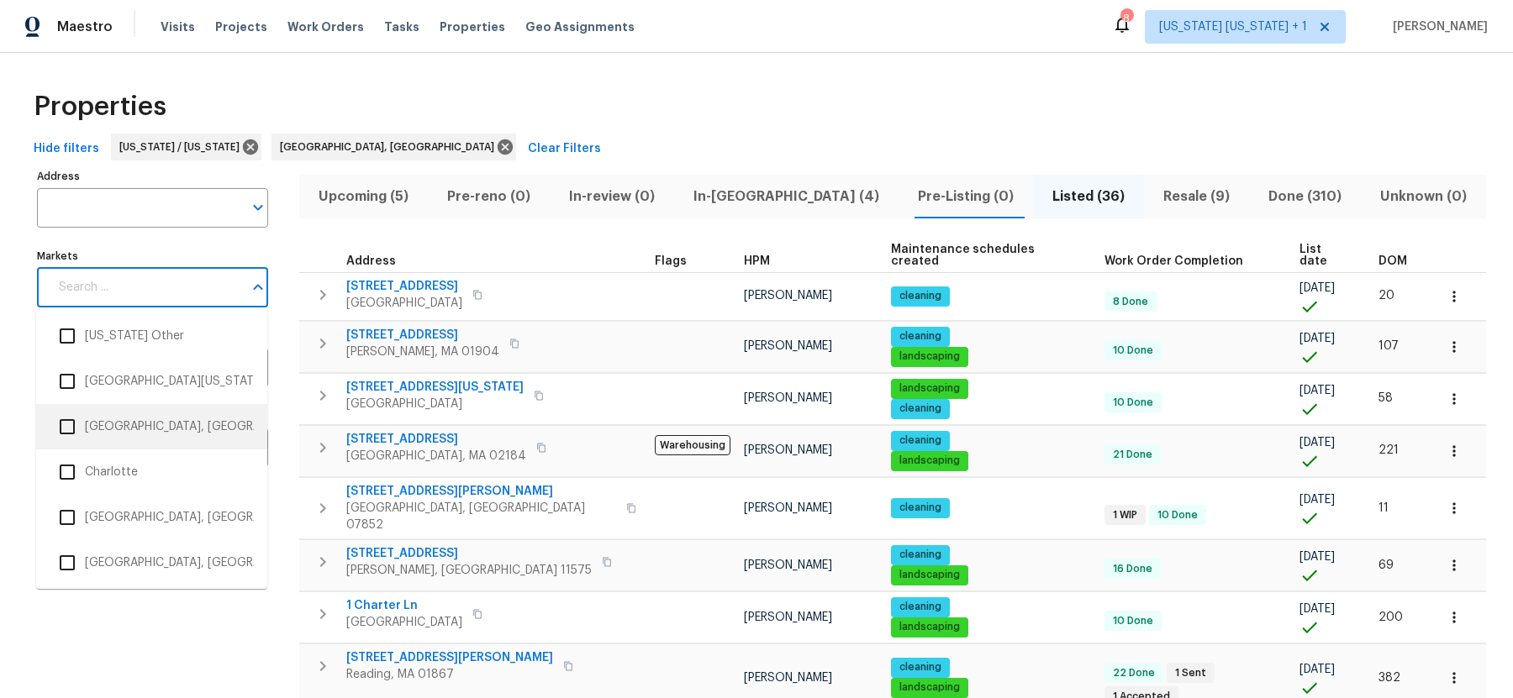
scroll to position [770, 0]
click at [131, 380] on li "[GEOGRAPHIC_DATA], [GEOGRAPHIC_DATA]" at bounding box center [152, 386] width 204 height 35
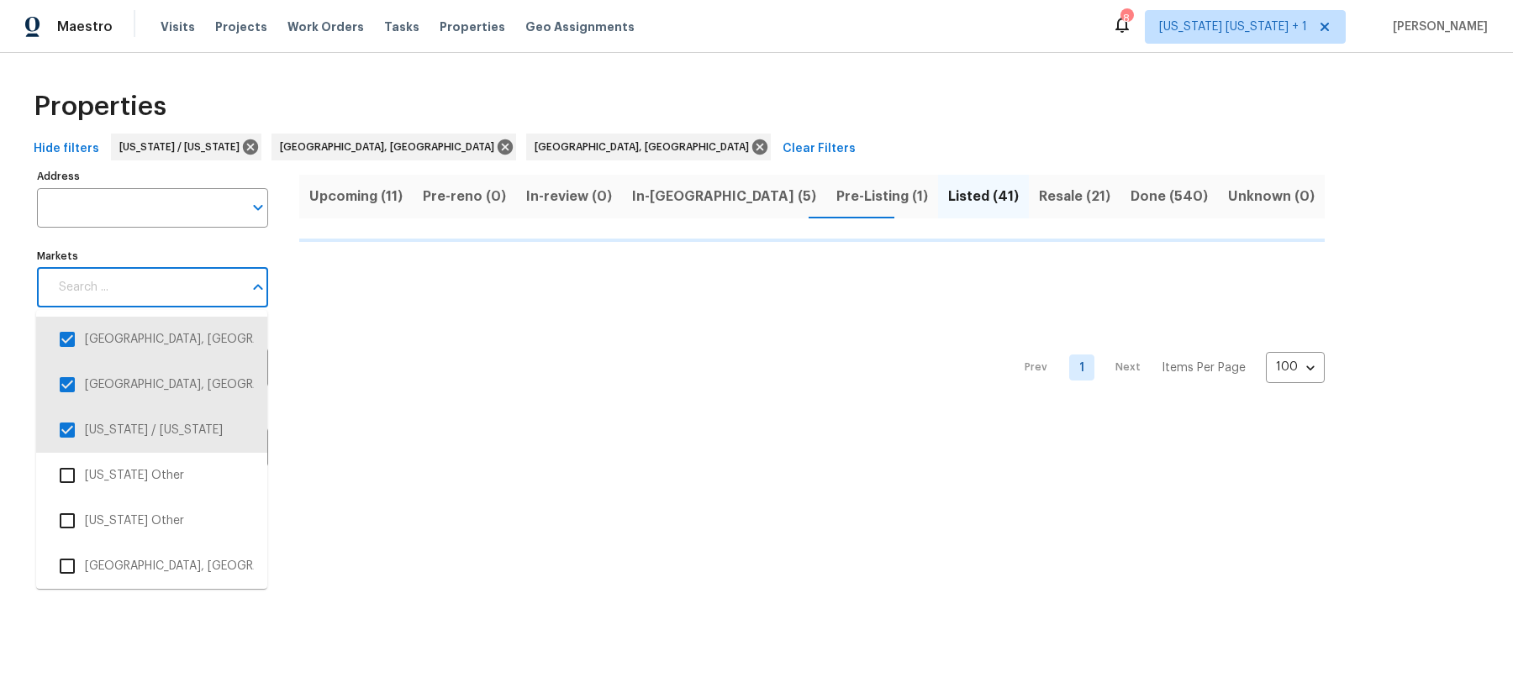
click at [157, 277] on input "Markets" at bounding box center [146, 287] width 194 height 39
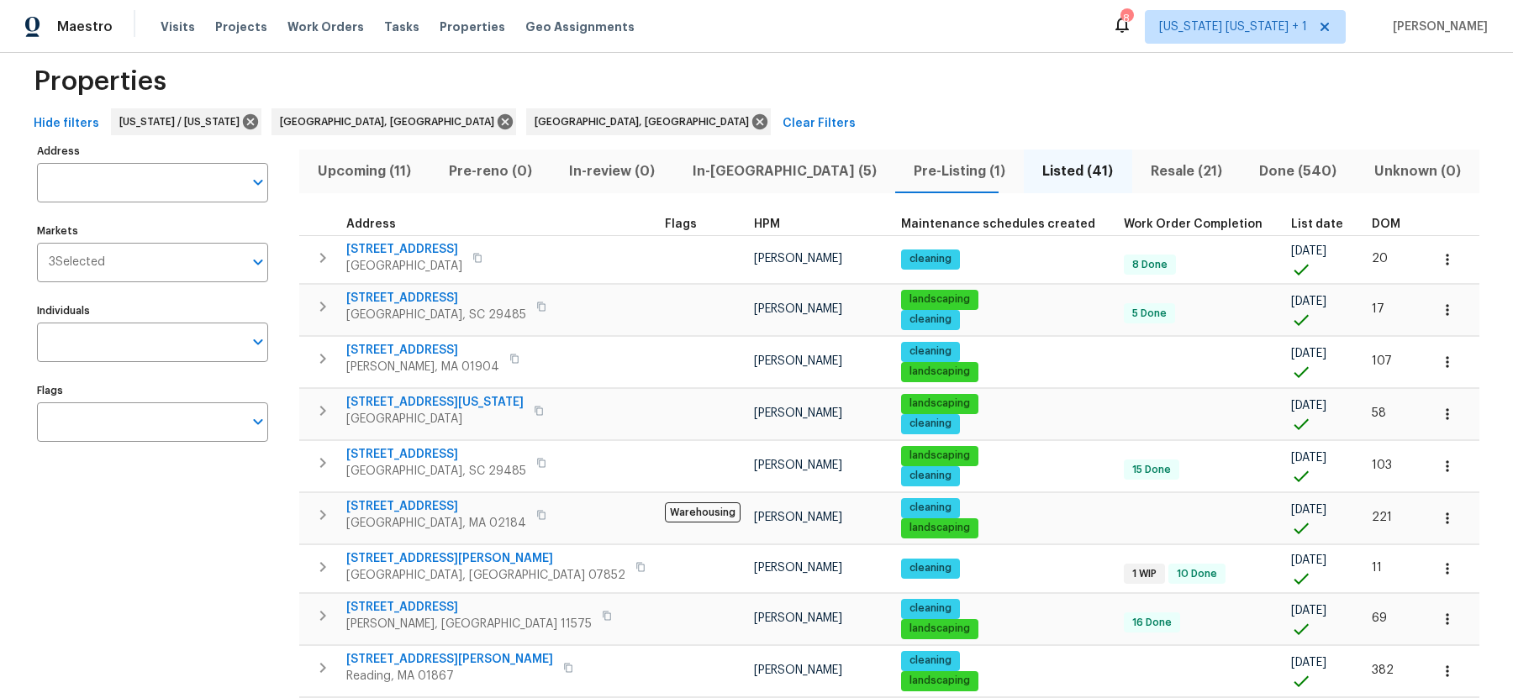
scroll to position [28, 0]
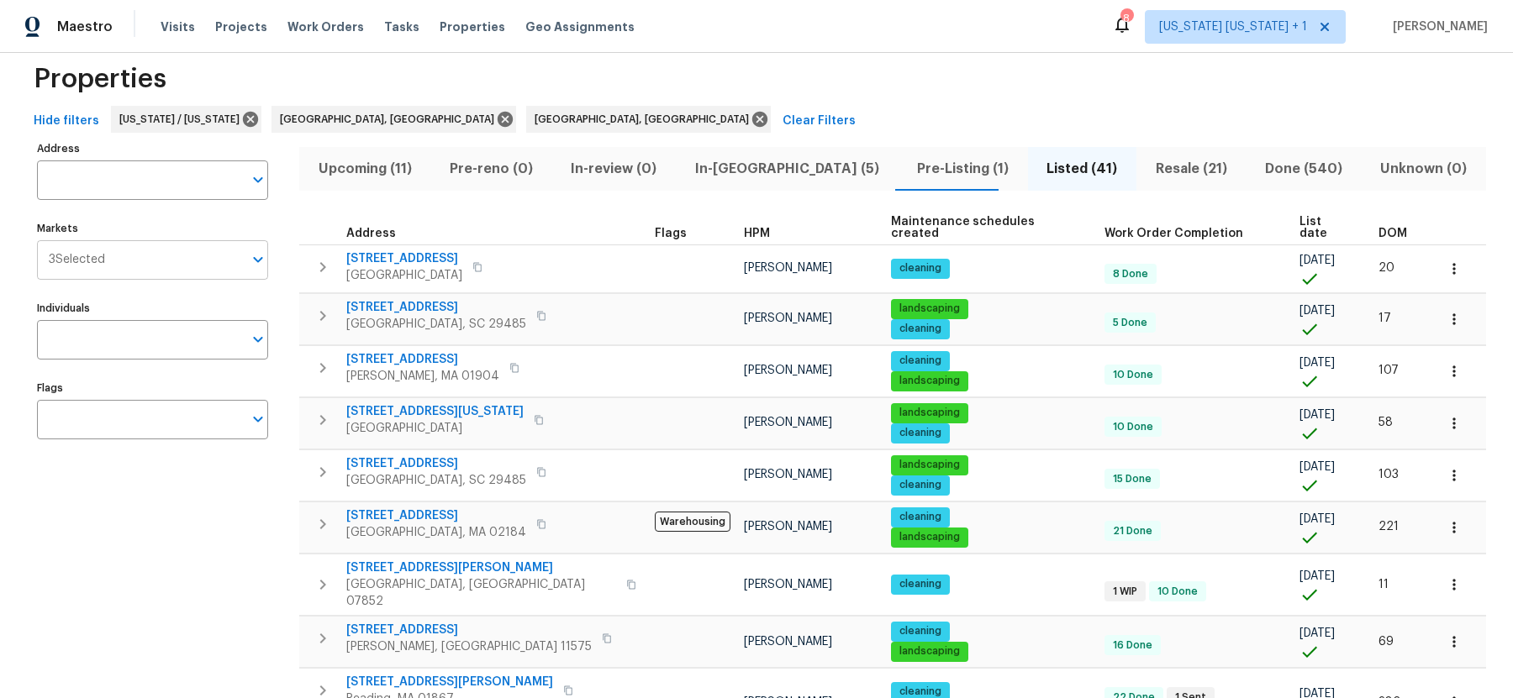
click at [170, 270] on input "Markets" at bounding box center [174, 259] width 138 height 39
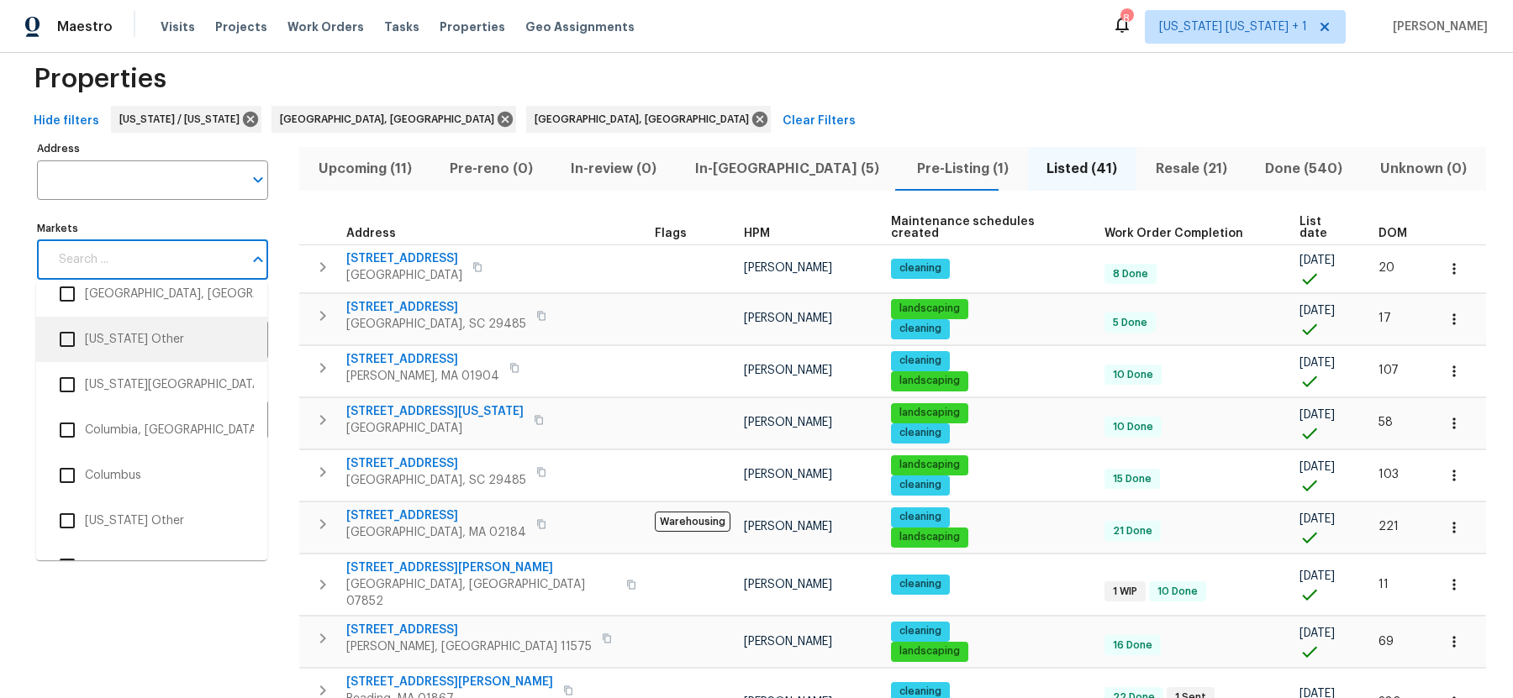
scroll to position [1061, 0]
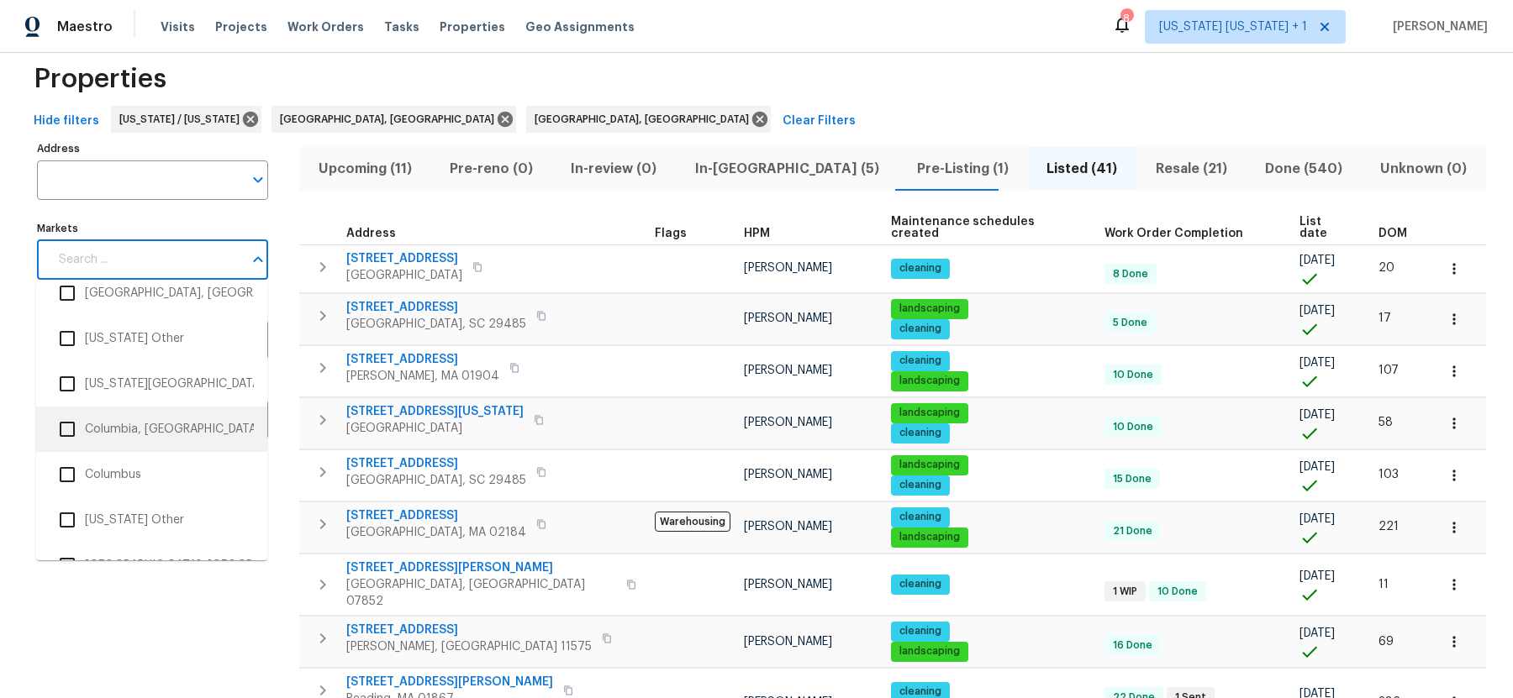
click at [113, 428] on li "Columbia, [GEOGRAPHIC_DATA]" at bounding box center [152, 429] width 204 height 35
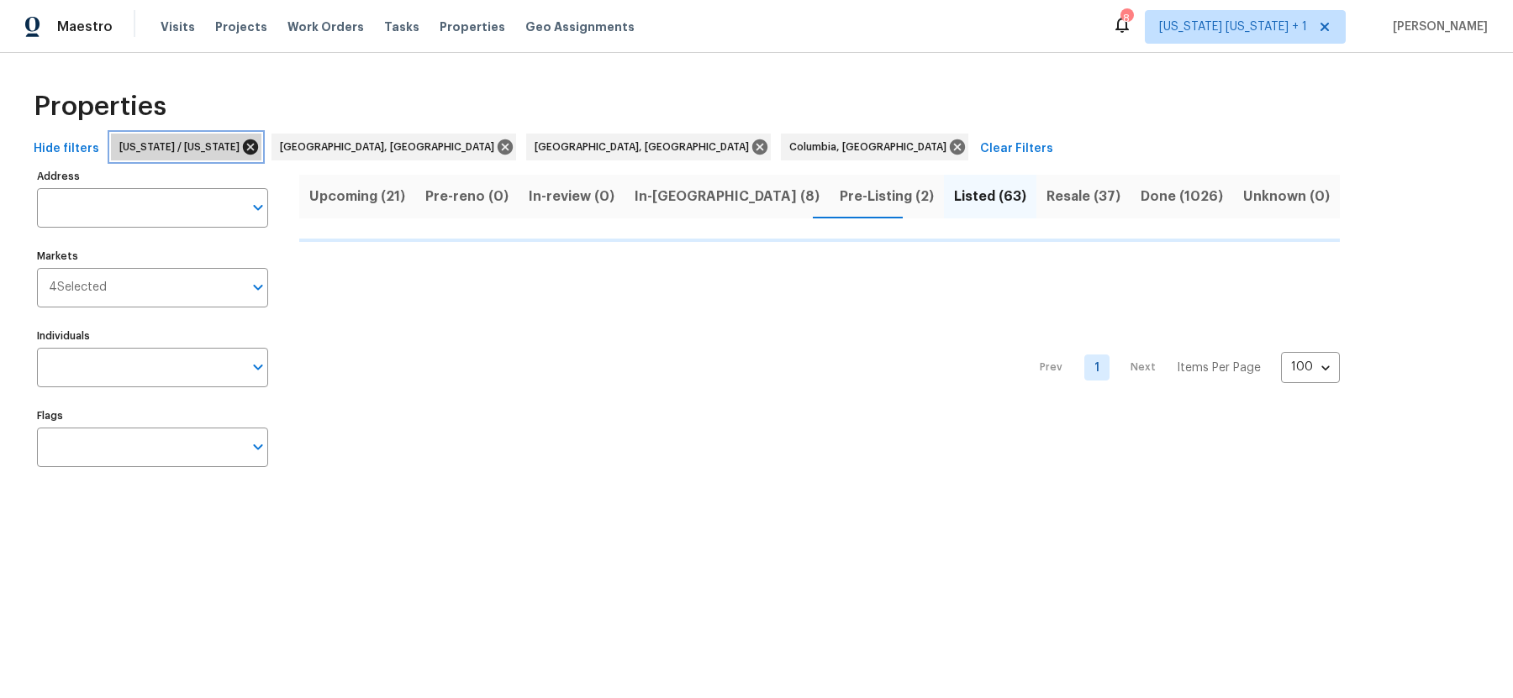
click at [243, 147] on icon at bounding box center [250, 146] width 15 height 15
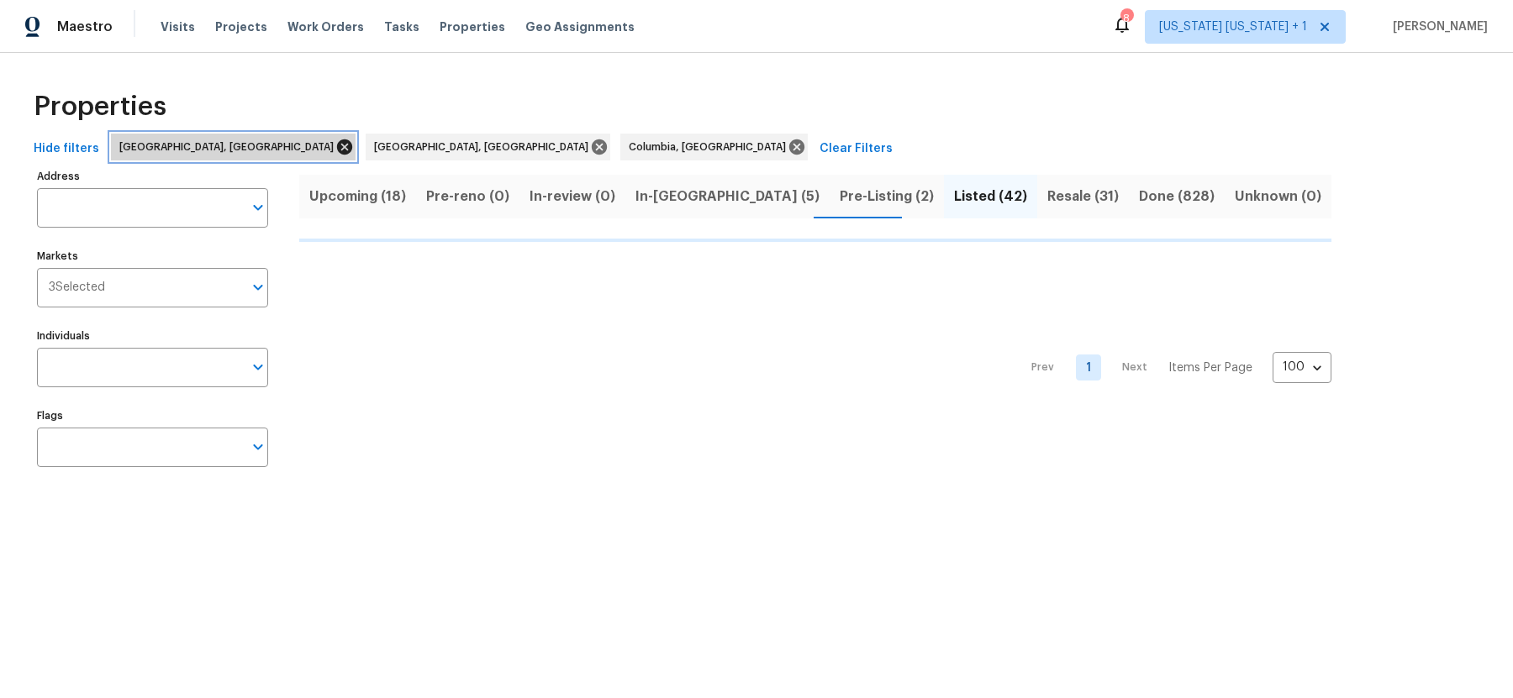
click at [337, 142] on icon at bounding box center [344, 146] width 15 height 15
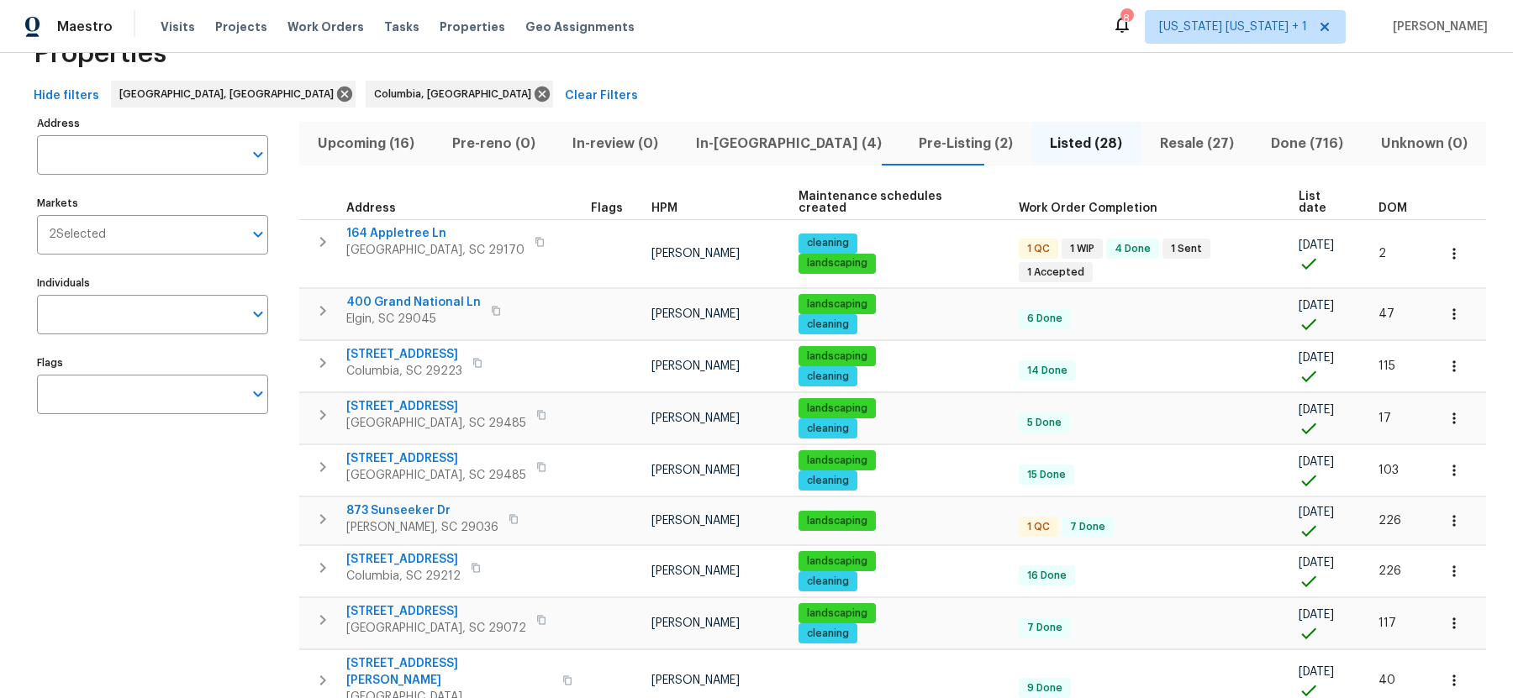
scroll to position [51, 0]
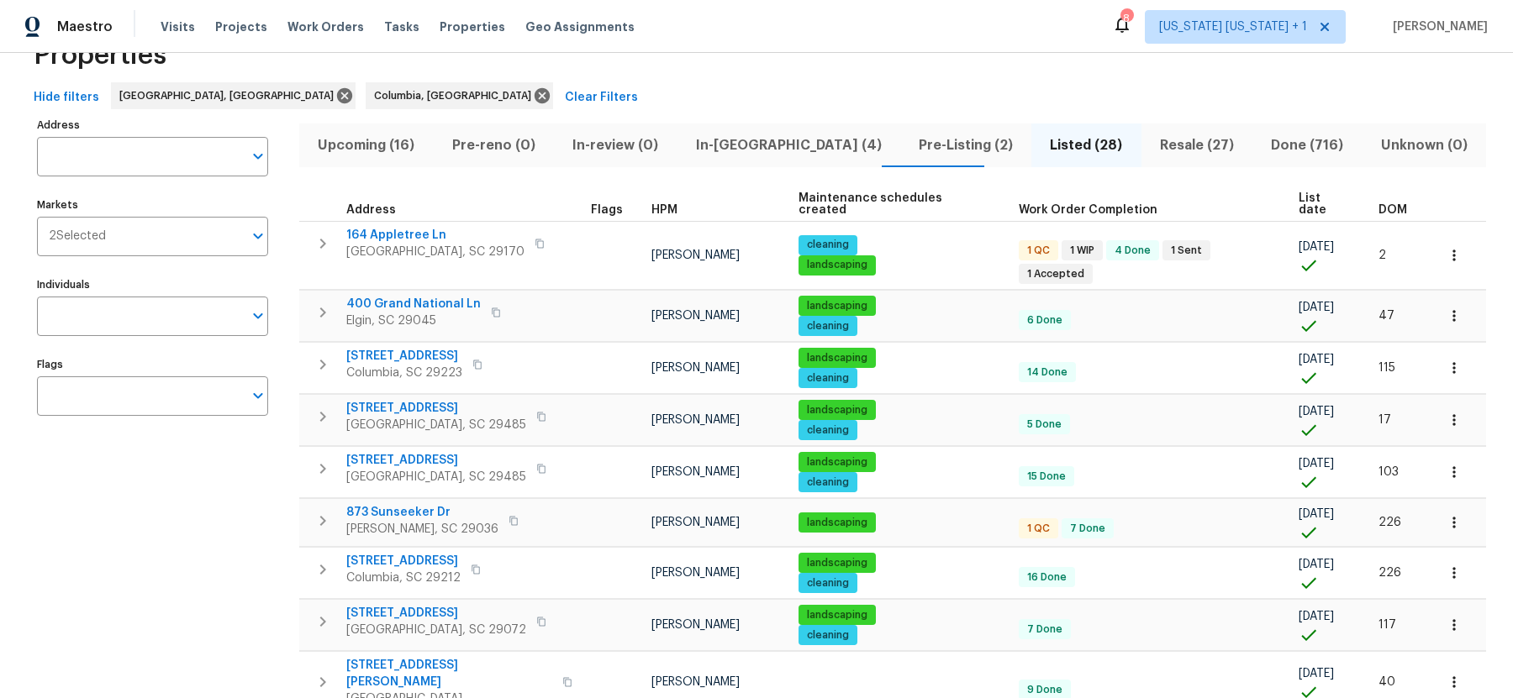
click at [382, 150] on span "Upcoming (16)" at bounding box center [365, 146] width 113 height 24
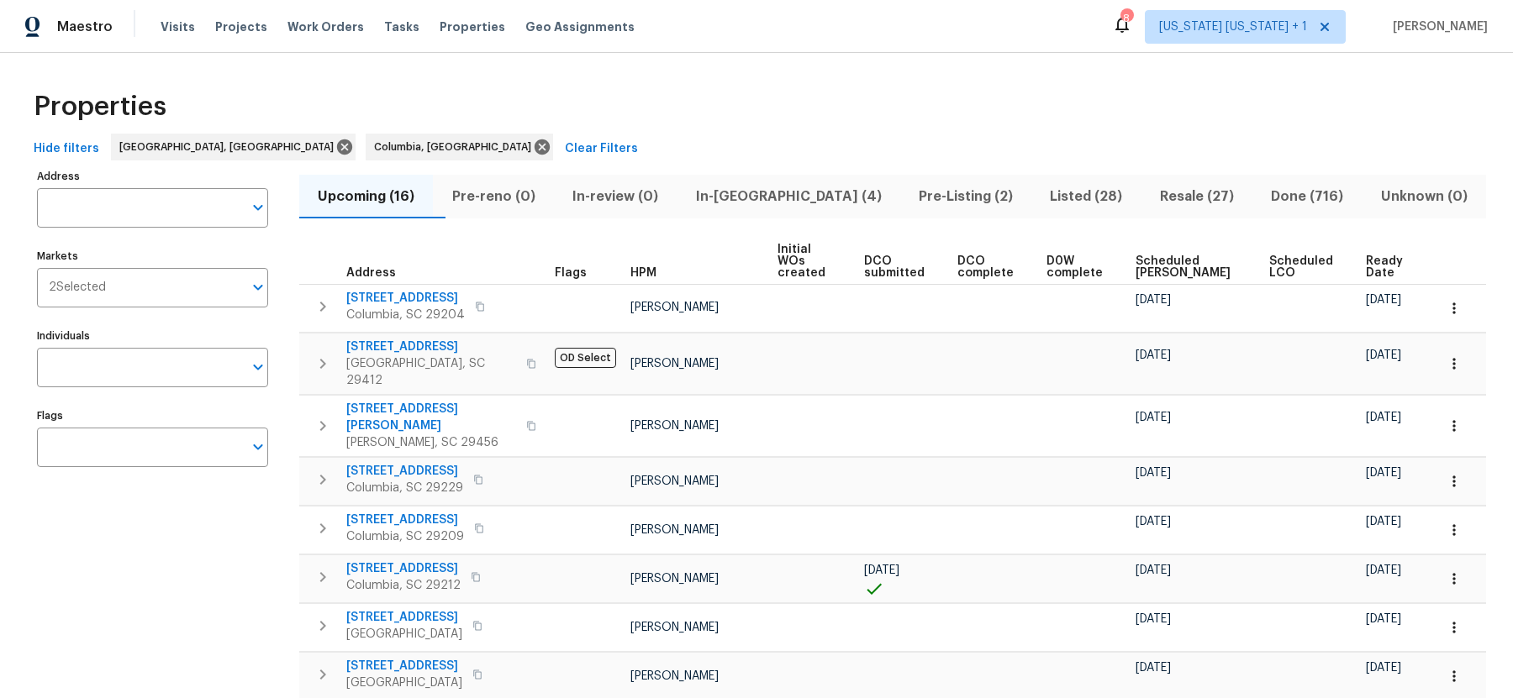
click at [1169, 255] on span "Scheduled [PERSON_NAME]" at bounding box center [1187, 267] width 104 height 24
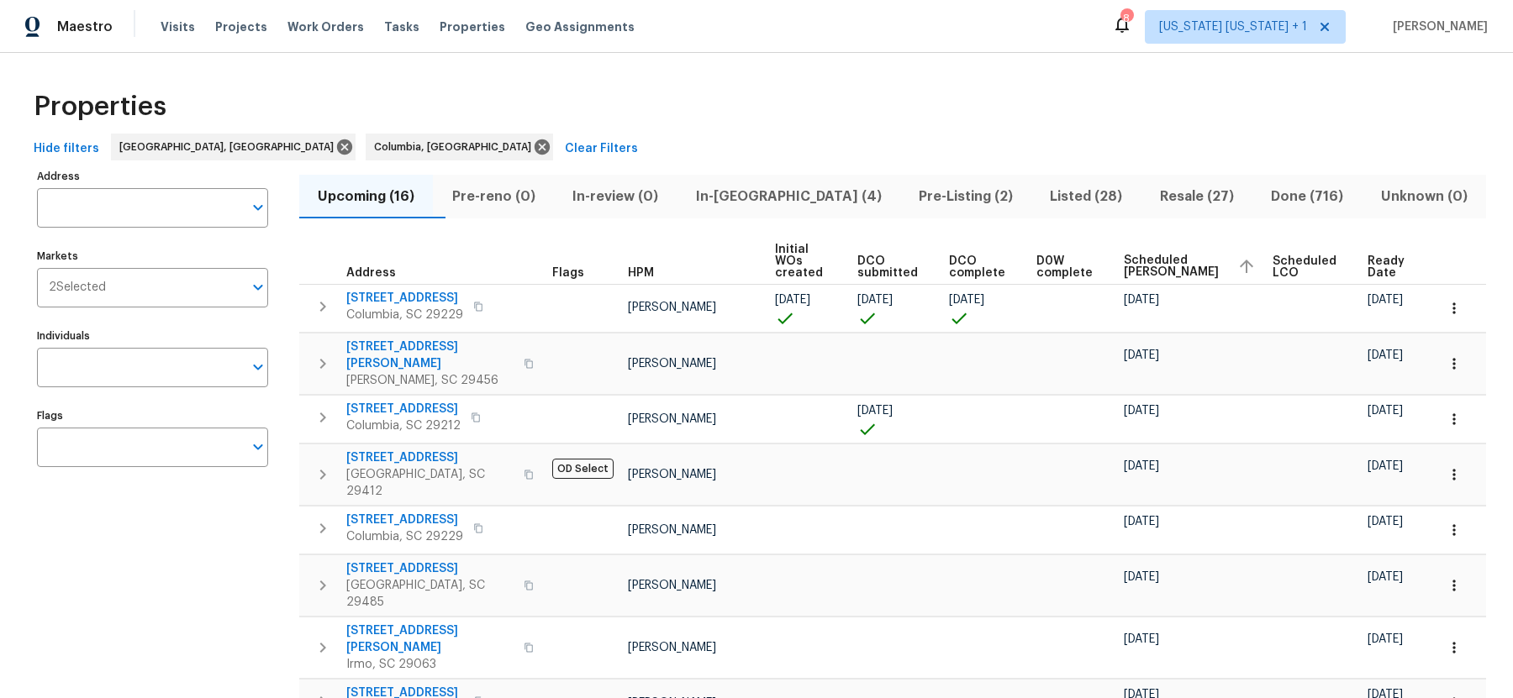
click at [780, 197] on span "In-[GEOGRAPHIC_DATA] (4)" at bounding box center [788, 197] width 203 height 24
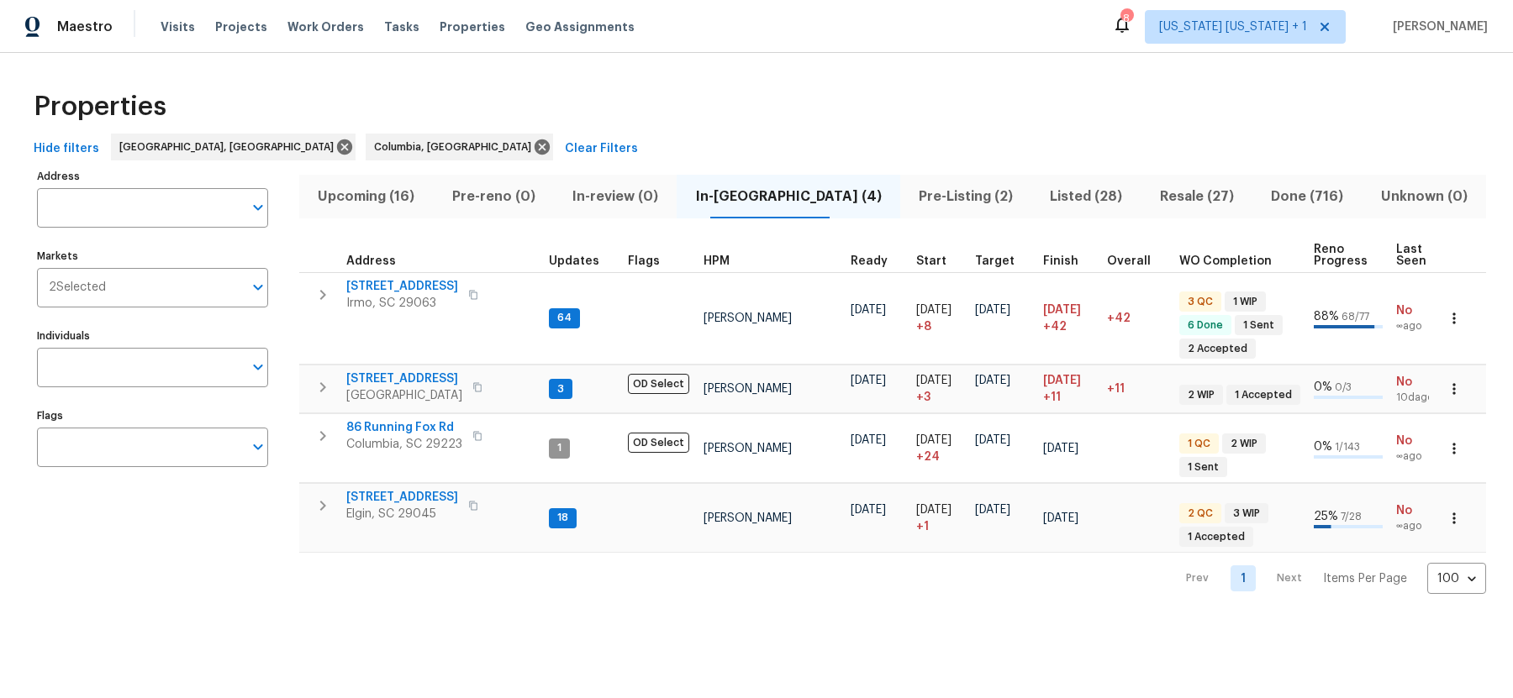
click at [910, 192] on span "Pre-Listing (2)" at bounding box center [965, 197] width 111 height 24
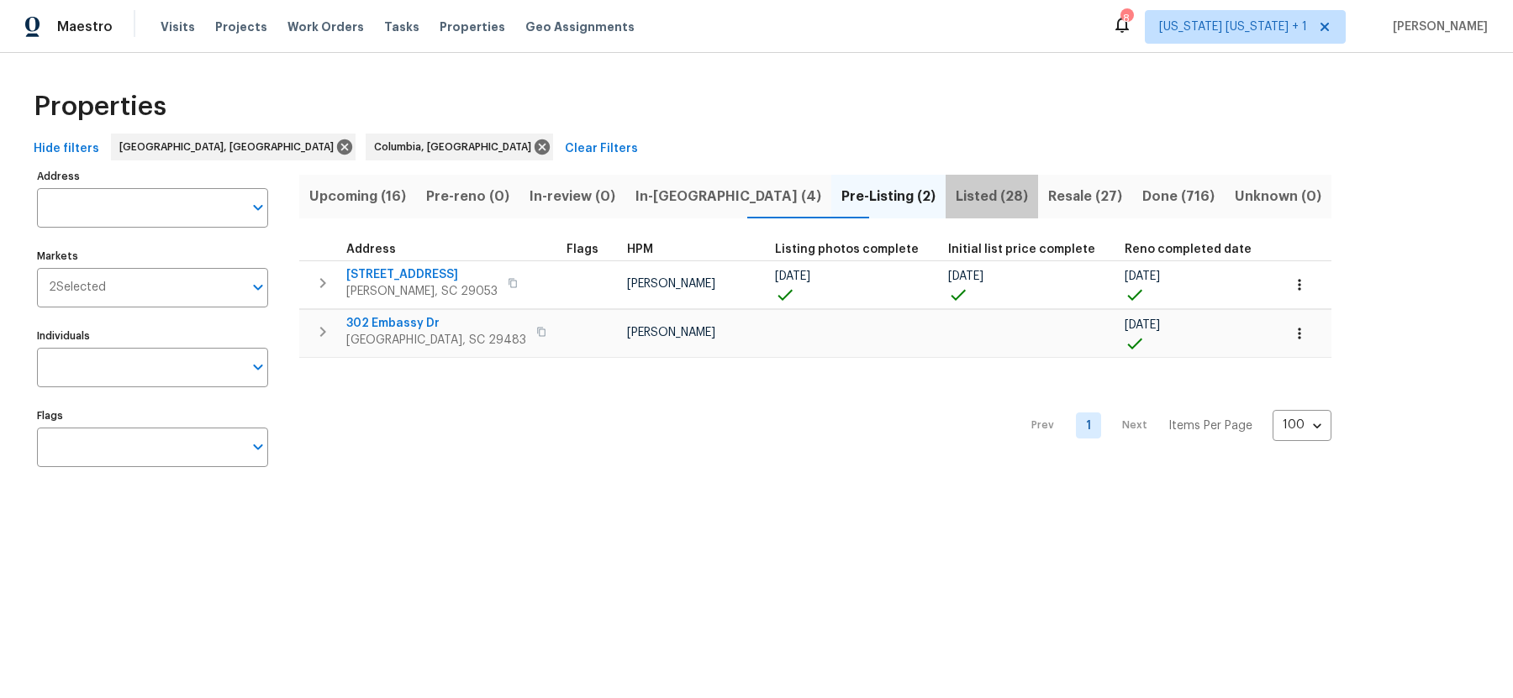
click at [955, 193] on span "Listed (28)" at bounding box center [991, 197] width 72 height 24
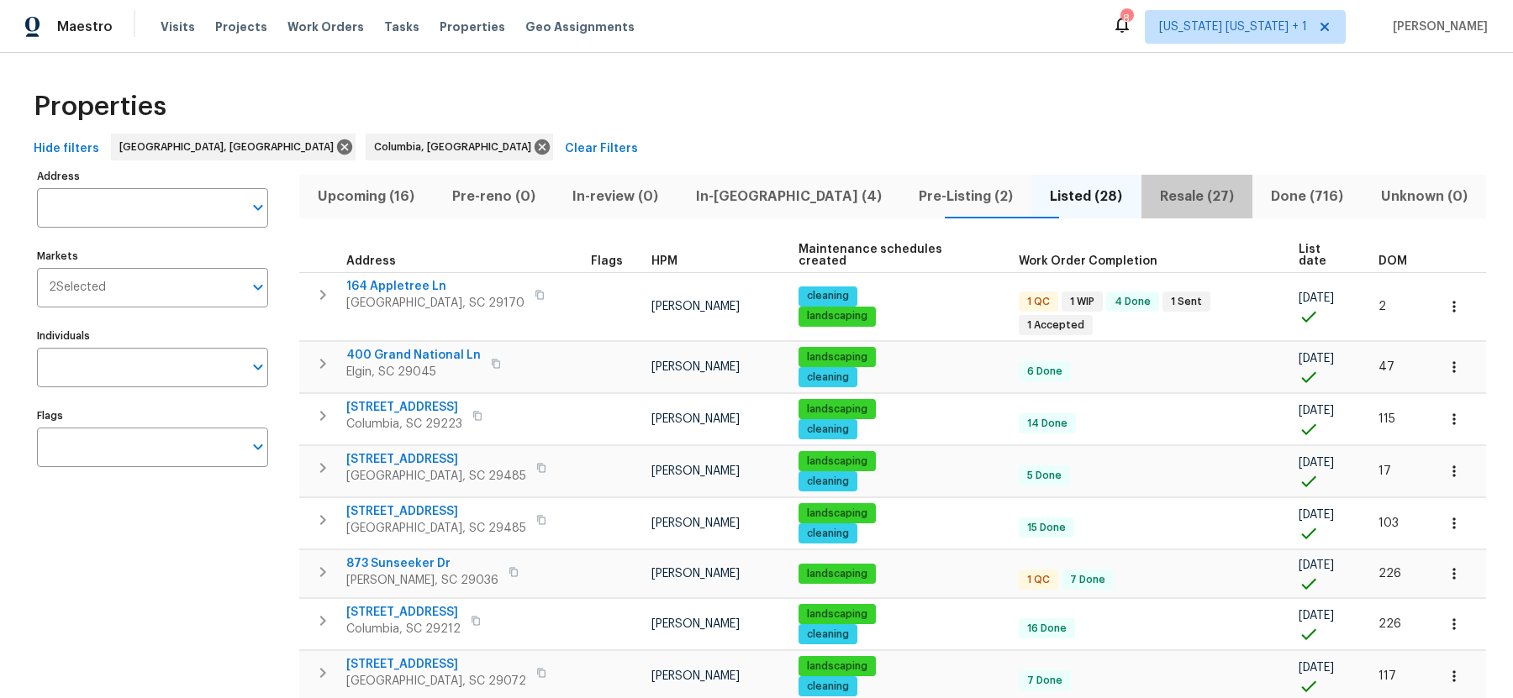
click at [1151, 198] on span "Resale (27)" at bounding box center [1196, 197] width 91 height 24
